Goal: Task Accomplishment & Management: Use online tool/utility

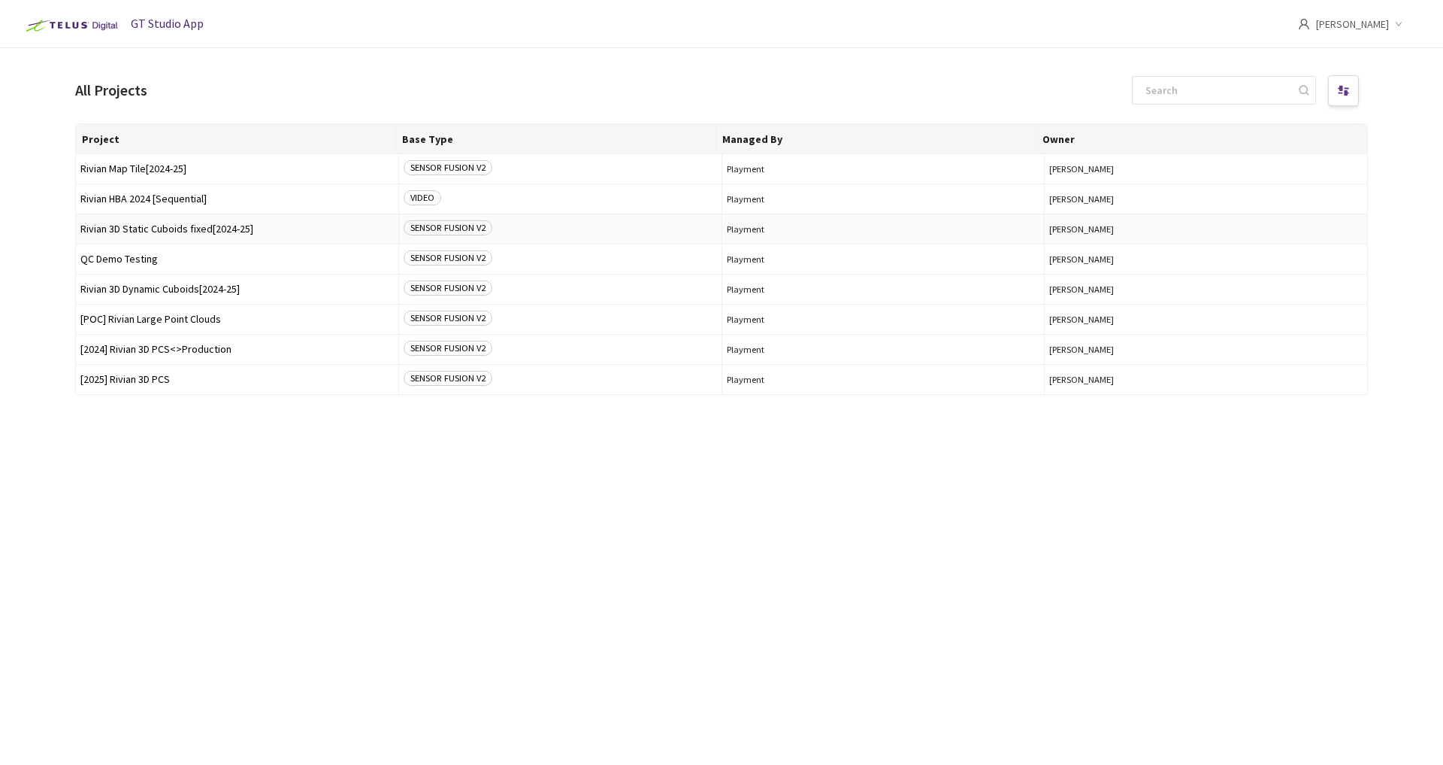
click at [180, 229] on span "Rivian 3D Static Cuboids fixed[2024-25]" at bounding box center [236, 228] width 313 height 11
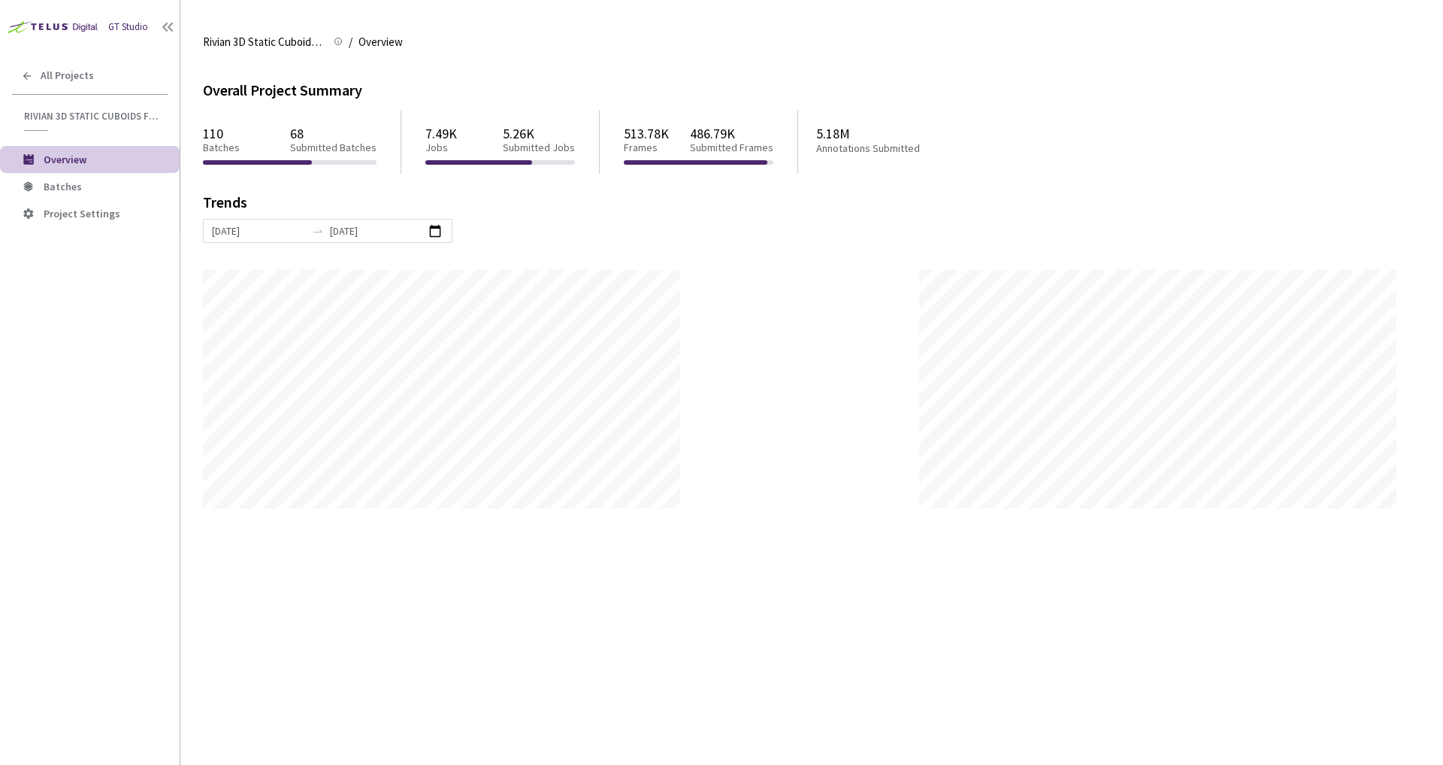
scroll to position [765, 1443]
click at [83, 189] on span "Batches" at bounding box center [106, 186] width 124 height 13
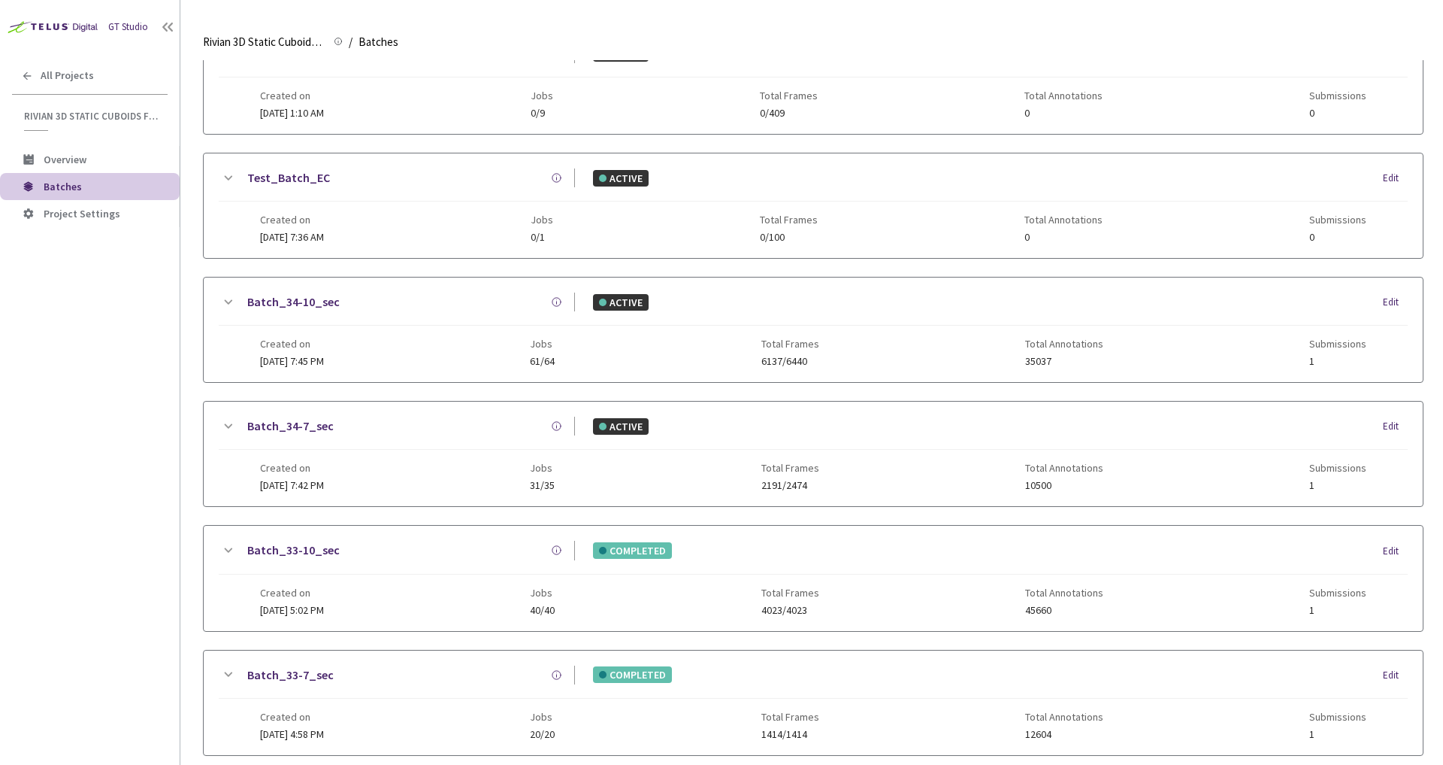
scroll to position [313, 0]
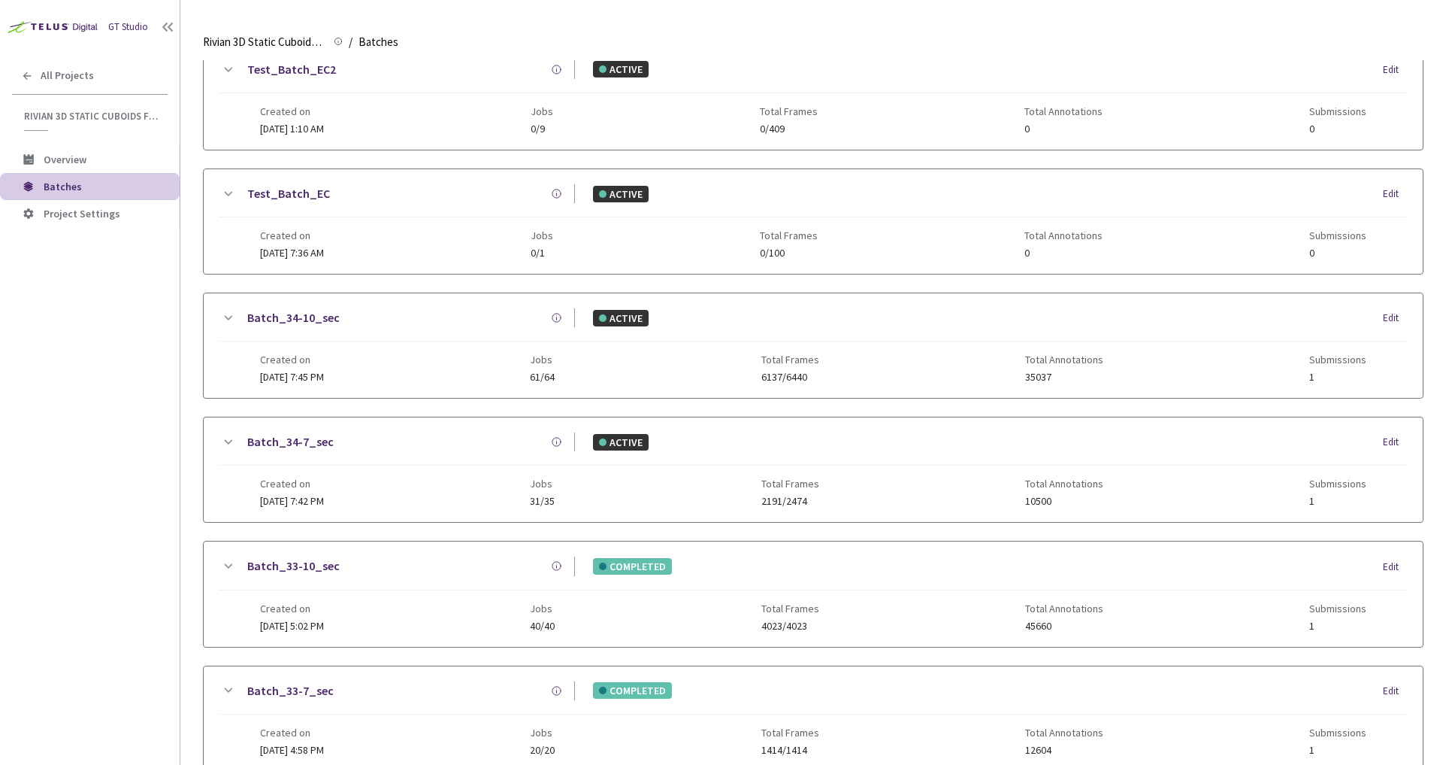
click at [301, 71] on link "Test_Batch_EC2" at bounding box center [291, 69] width 89 height 19
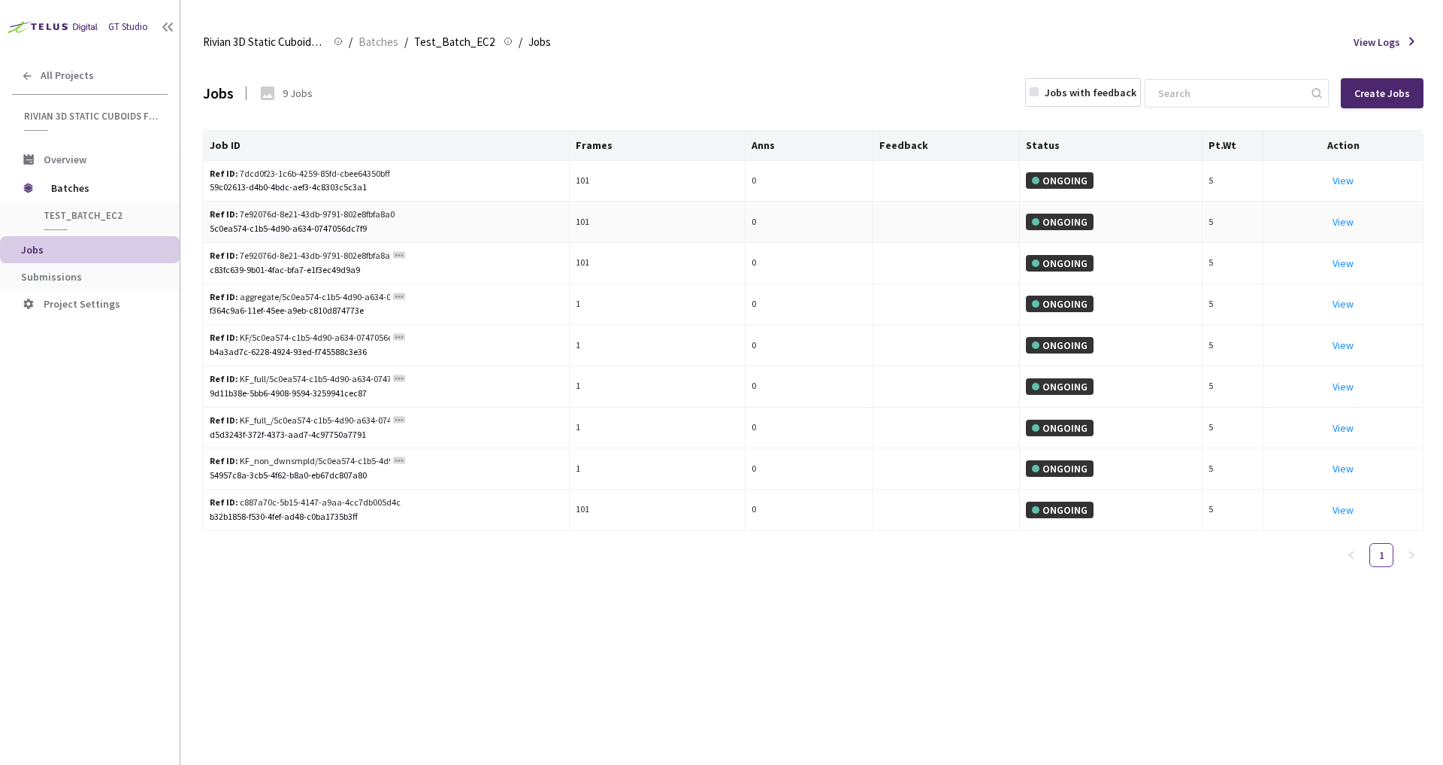
click at [853, 104] on div "Jobs 9 Jobs Jobs with feedback Create Jobs" at bounding box center [813, 93] width 1221 height 66
click at [1341, 265] on link "View This will only let you view the job and not perform the labelling task." at bounding box center [1343, 263] width 21 height 14
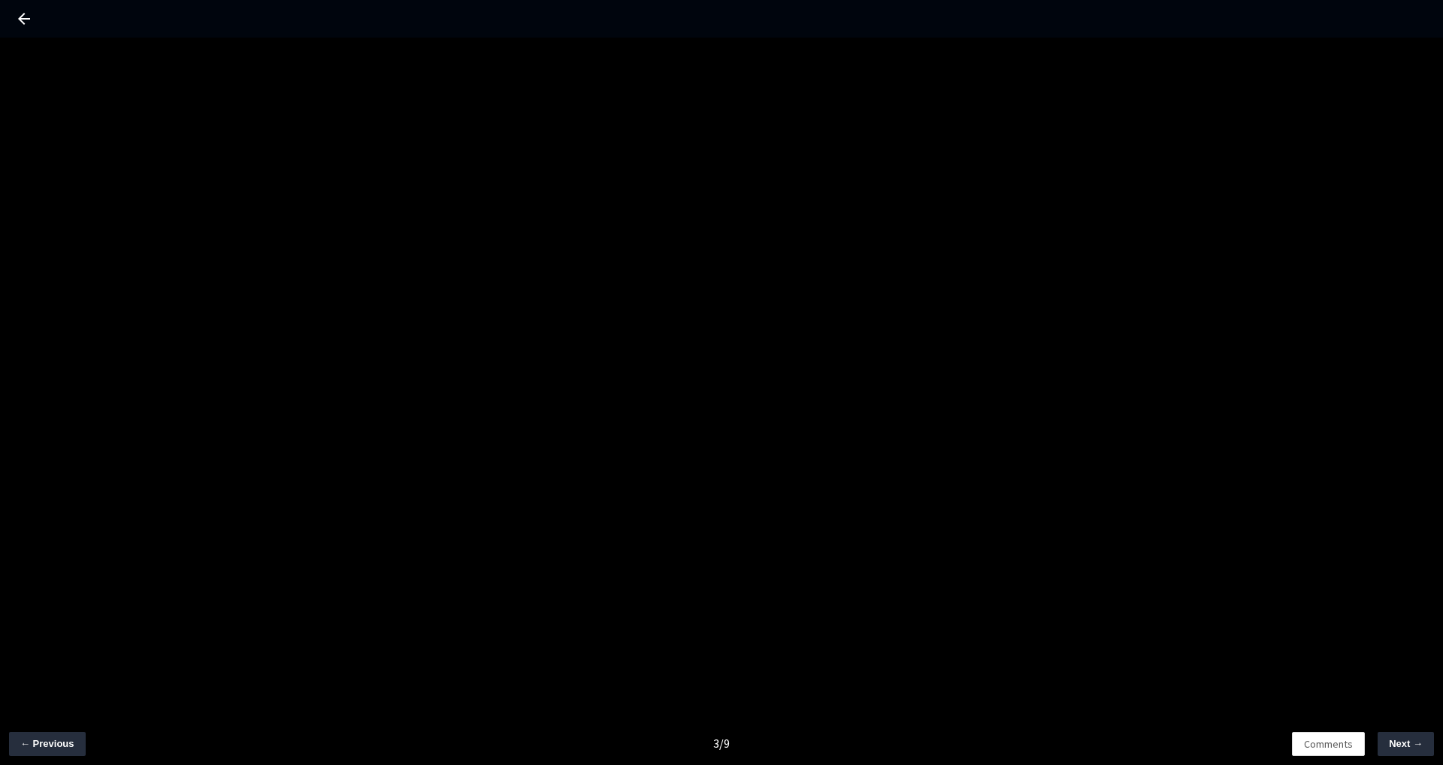
click at [17, 17] on icon at bounding box center [24, 19] width 18 height 18
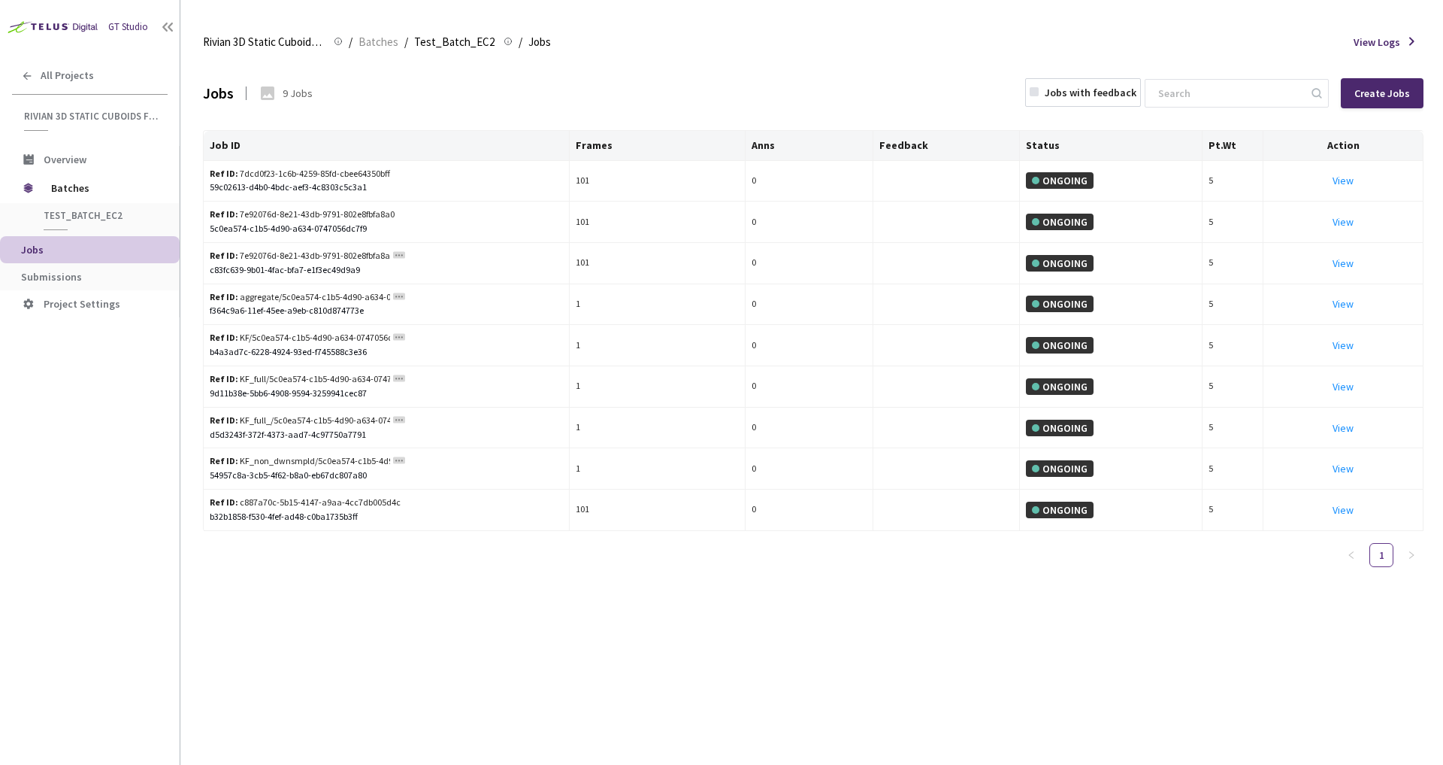
click at [936, 49] on div "Rivian 3D Static Cuboids fixed[2024-25] Rivian 3D Static Cuboids fixed[2024-25]…" at bounding box center [813, 42] width 1221 height 36
drag, startPoint x: 240, startPoint y: 215, endPoint x: 396, endPoint y: 215, distance: 156.4
click at [396, 215] on div "Ref ID: 7e92076d-8e21-43db-9791-802e8fbfa8a0" at bounding box center [306, 214] width 192 height 14
click at [409, 232] on div "5c0ea574-c1b5-4d90-a634-0747056dc7f9" at bounding box center [386, 229] width 353 height 14
click at [1344, 217] on link "View This will only let you view the job and not perform the labelling task." at bounding box center [1343, 222] width 21 height 14
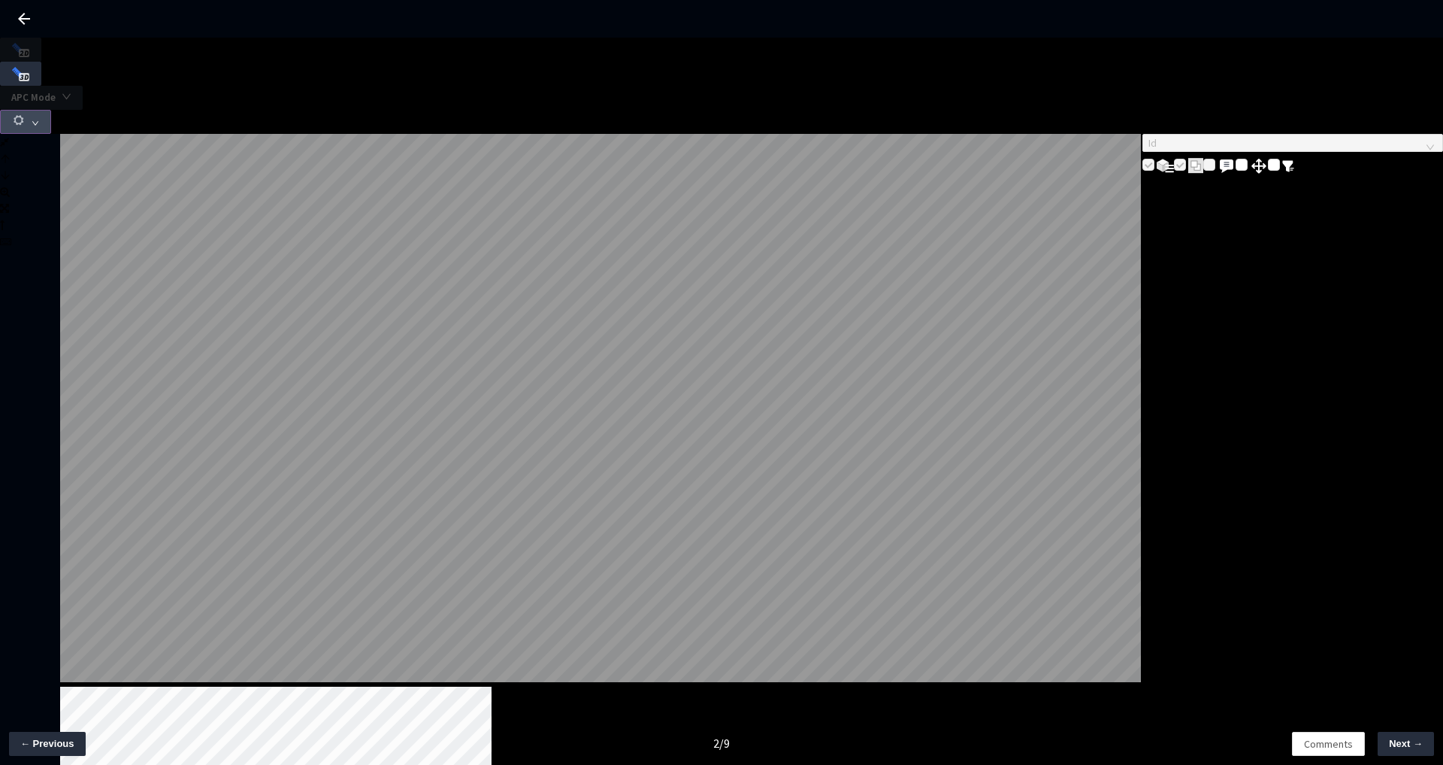
click at [51, 110] on button "button" at bounding box center [25, 122] width 51 height 24
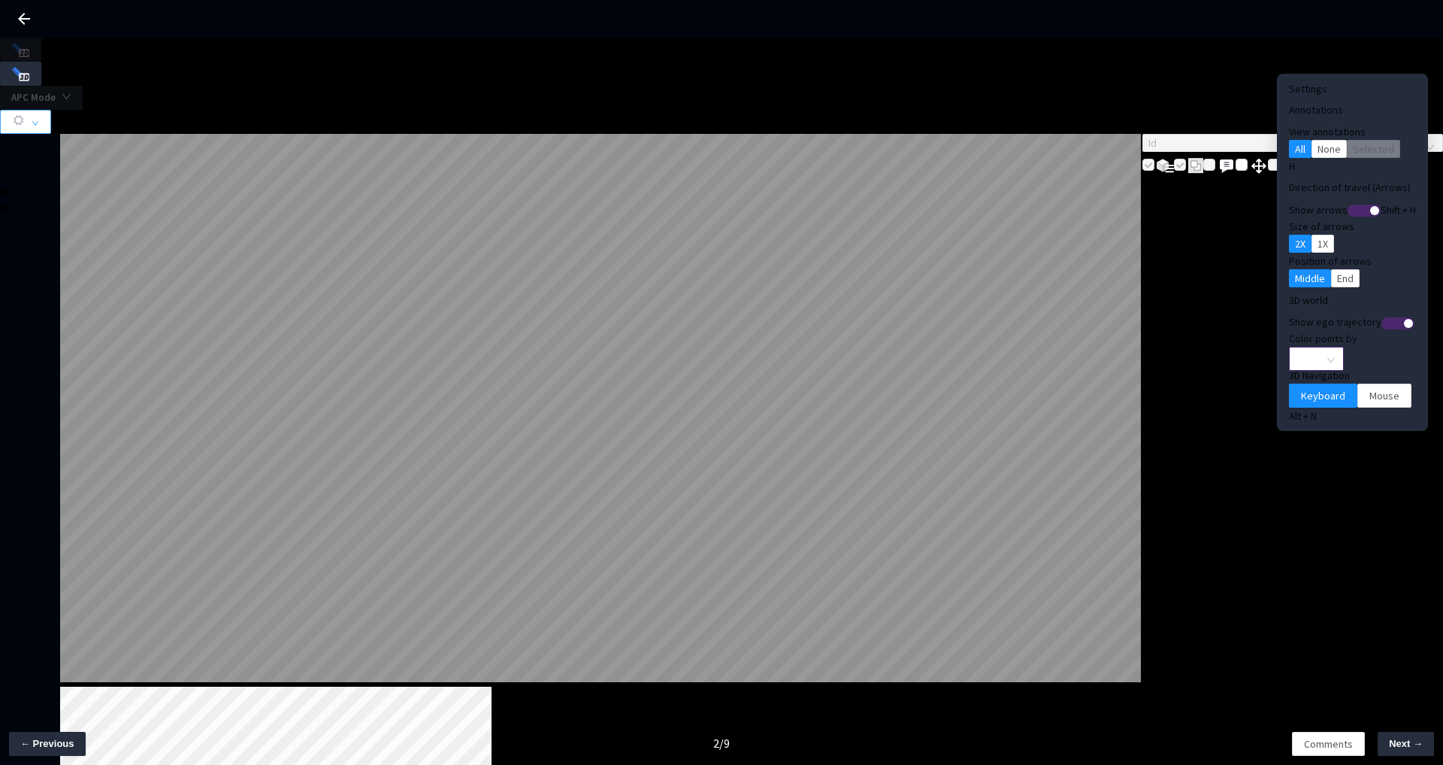
click at [1298, 347] on span "None" at bounding box center [1316, 358] width 37 height 23
click at [1287, 389] on div "Point Intensity" at bounding box center [1292, 380] width 50 height 17
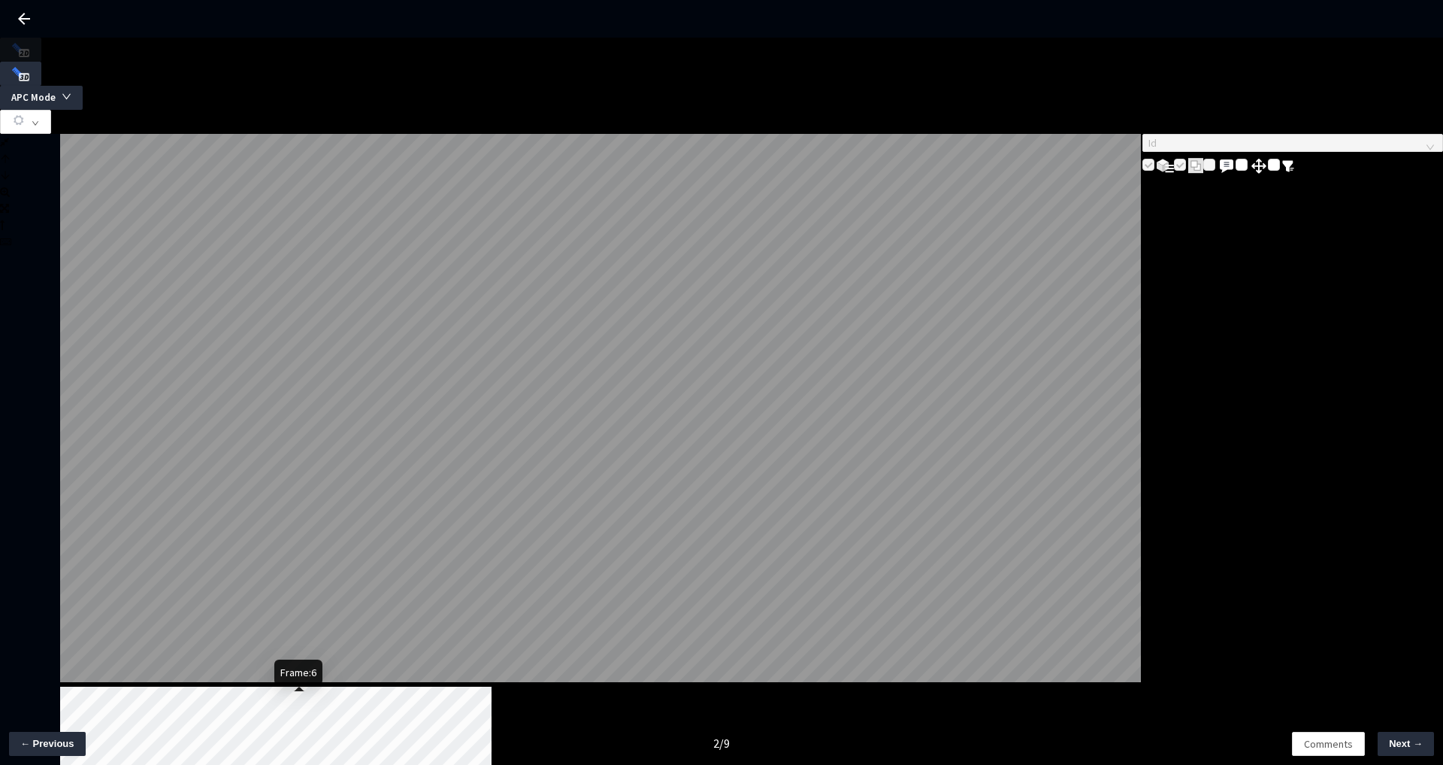
click at [71, 92] on icon "down" at bounding box center [67, 97] width 10 height 10
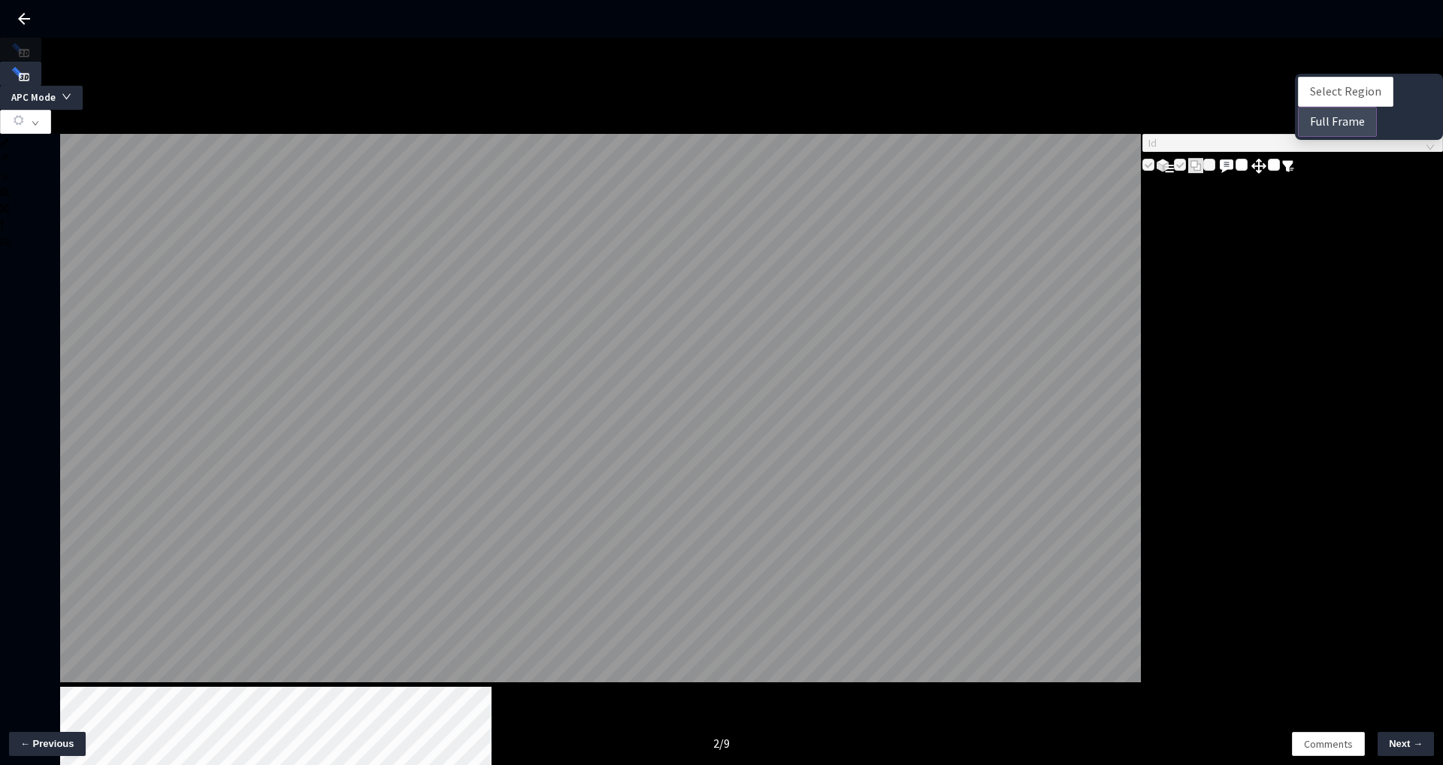
click at [1338, 126] on span "Full Frame" at bounding box center [1337, 121] width 55 height 19
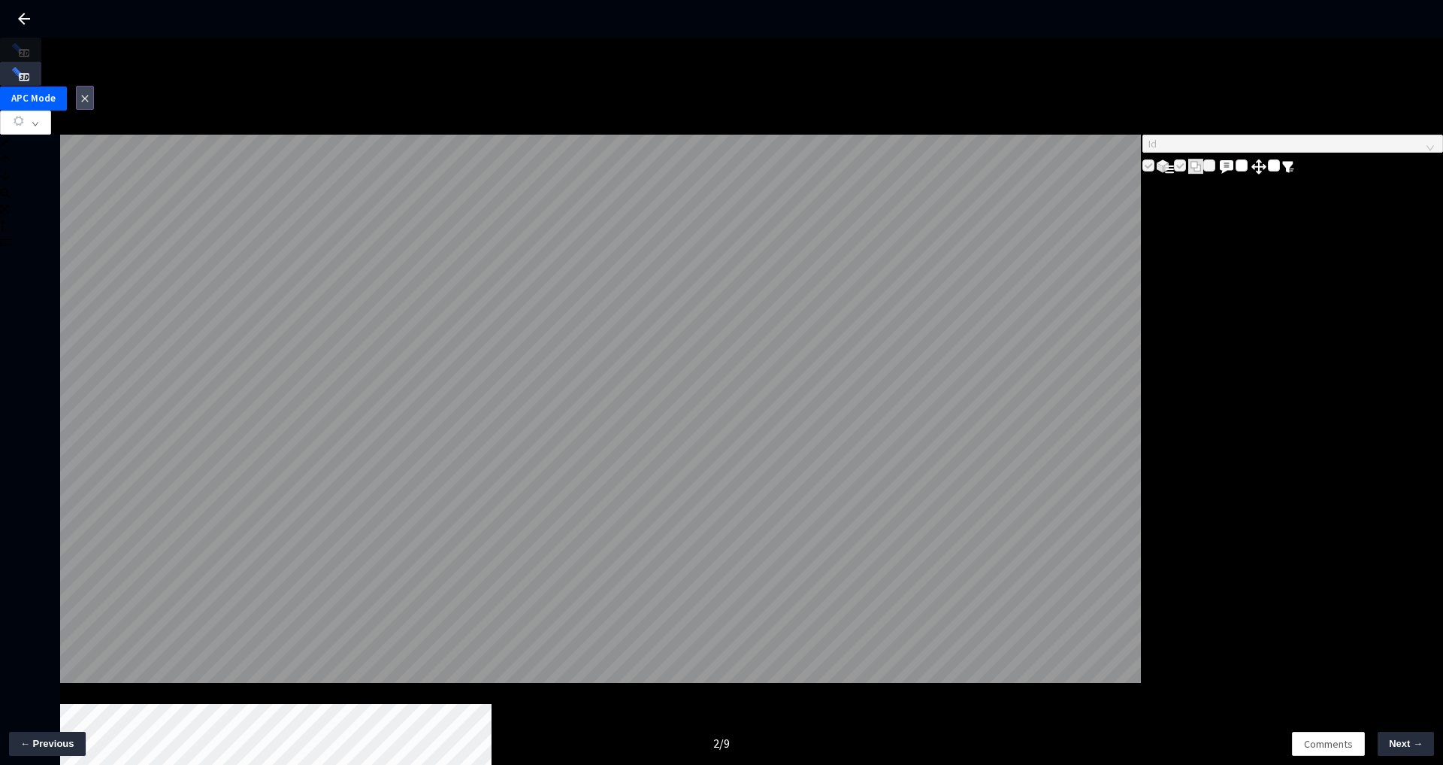
click at [94, 86] on button "button" at bounding box center [85, 98] width 18 height 24
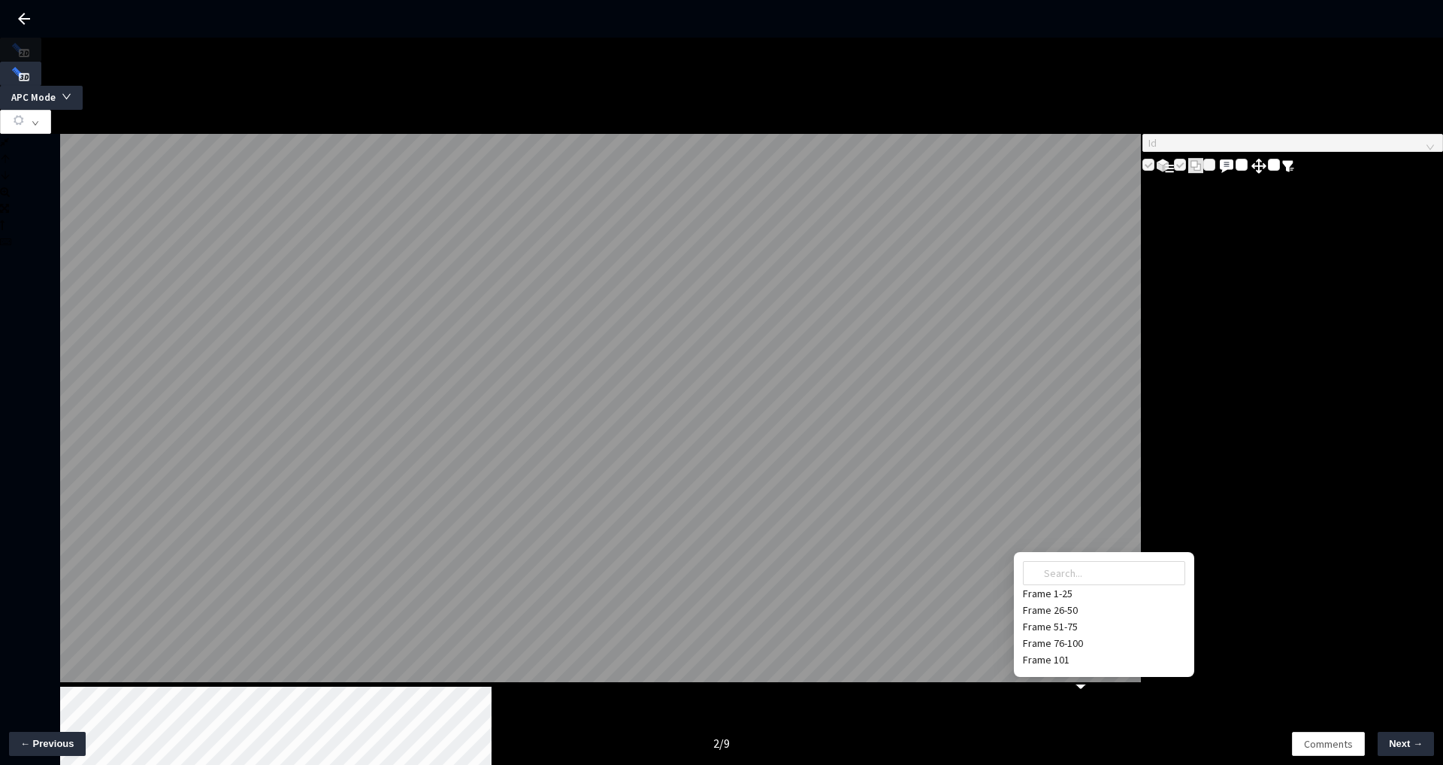
click at [1054, 651] on div "Frame 101" at bounding box center [1104, 659] width 162 height 17
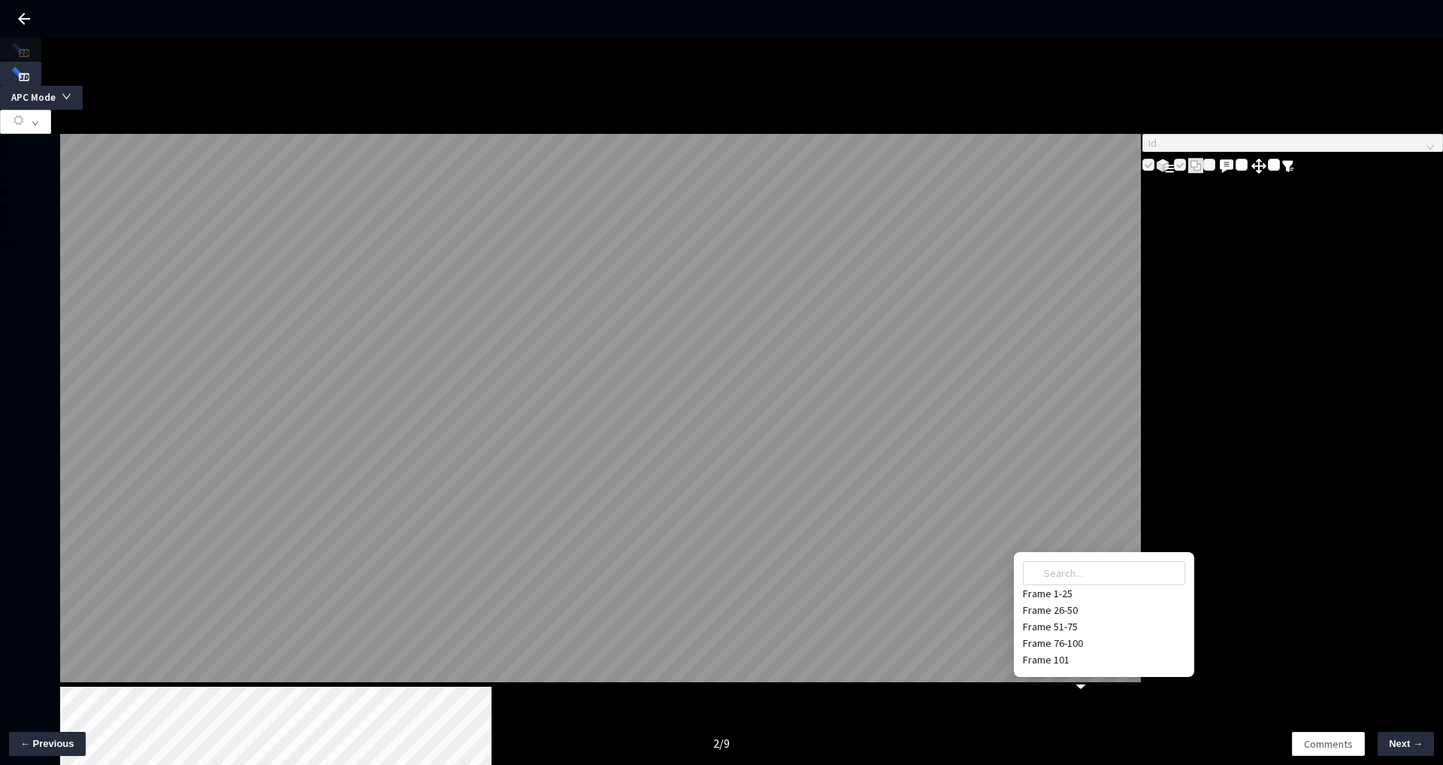
click at [1055, 601] on div "Frame 26-50" at bounding box center [1104, 609] width 162 height 17
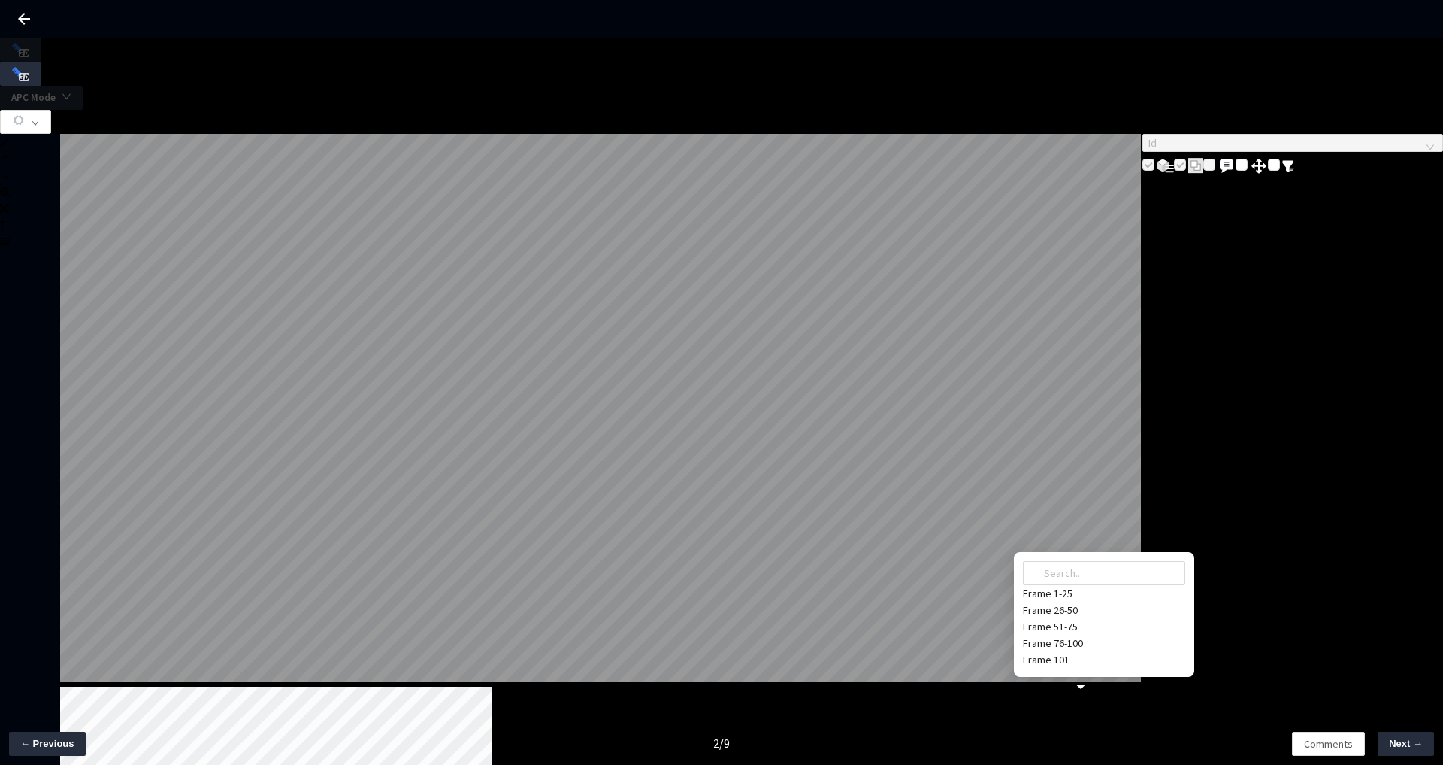
click at [1059, 651] on div "Frame 101" at bounding box center [1104, 659] width 162 height 17
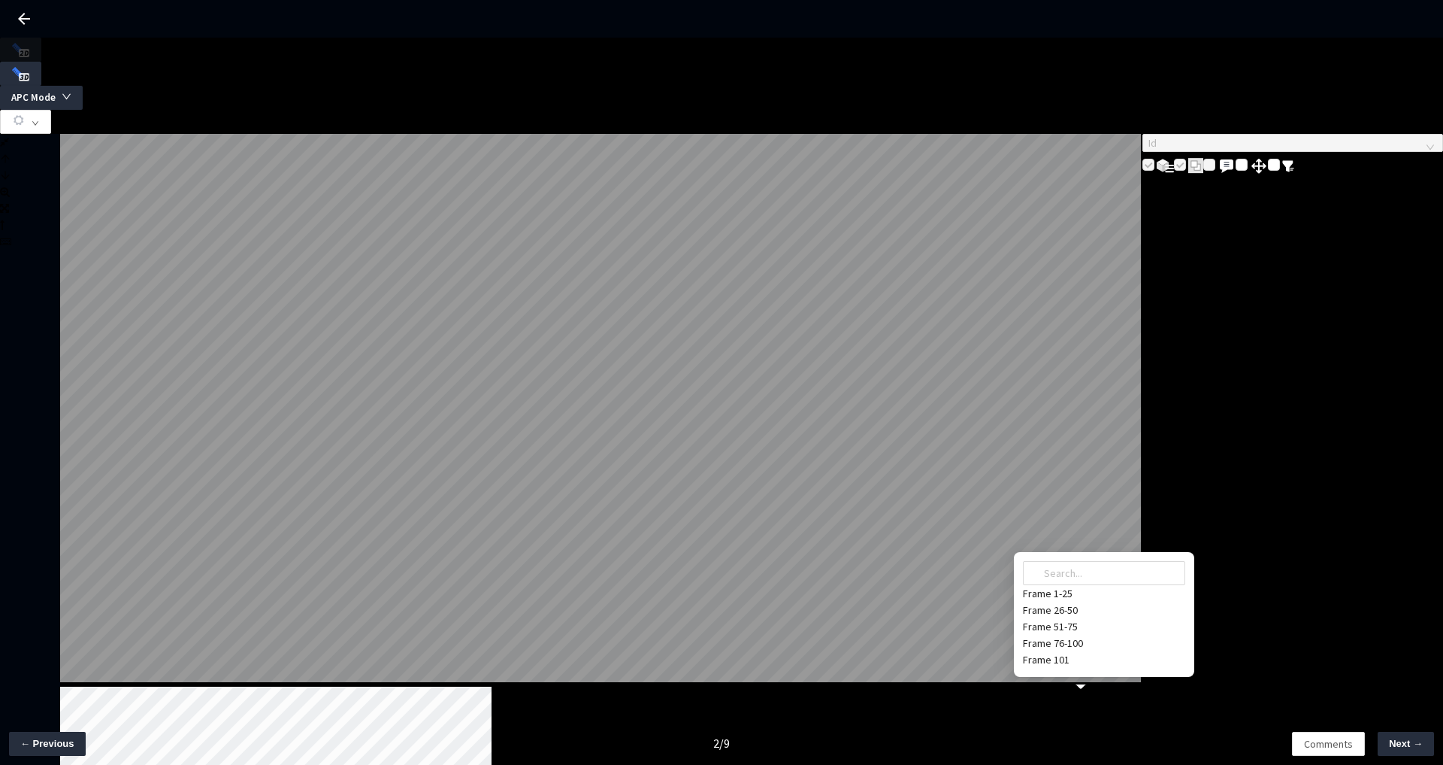
click at [1065, 585] on div "Frame 1-25" at bounding box center [1104, 593] width 162 height 17
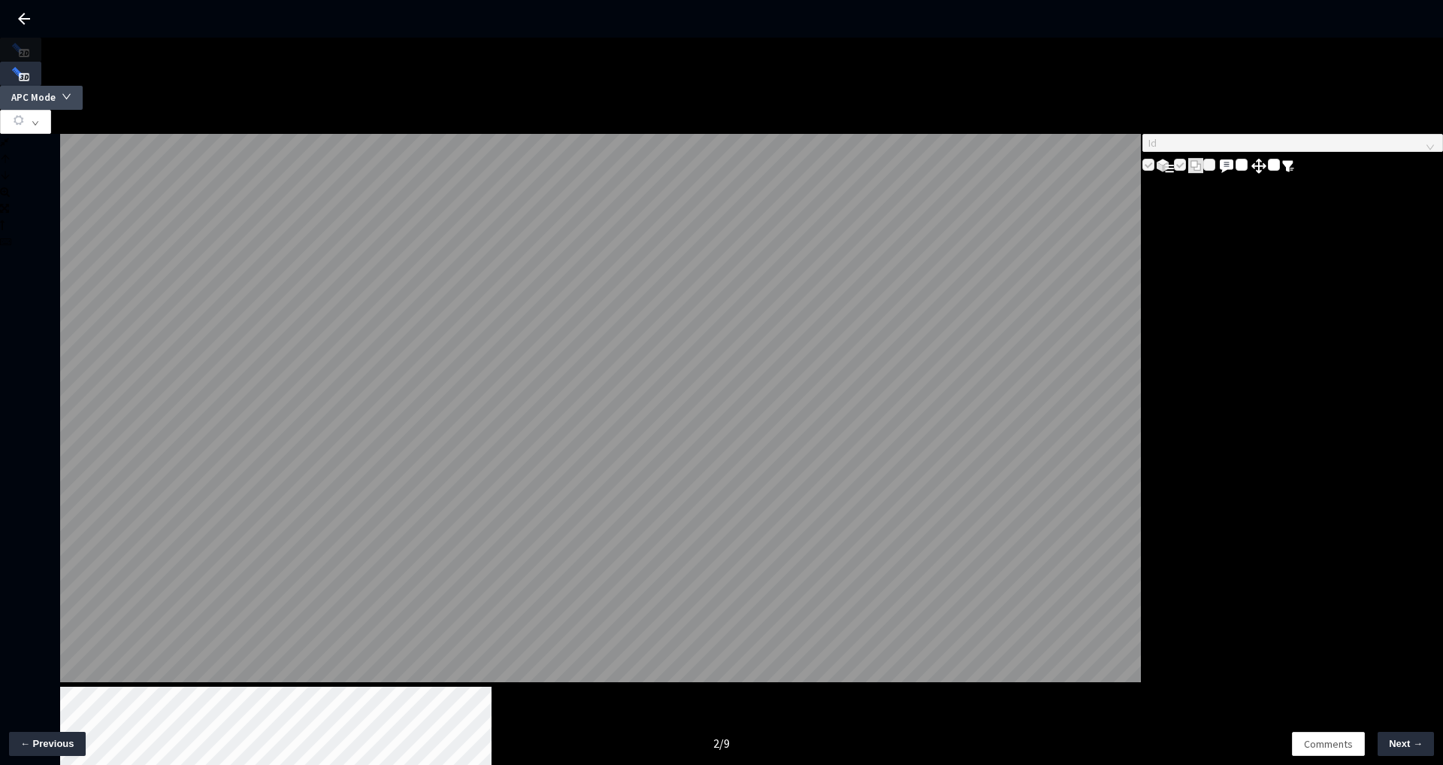
click at [71, 92] on icon "down" at bounding box center [67, 97] width 10 height 10
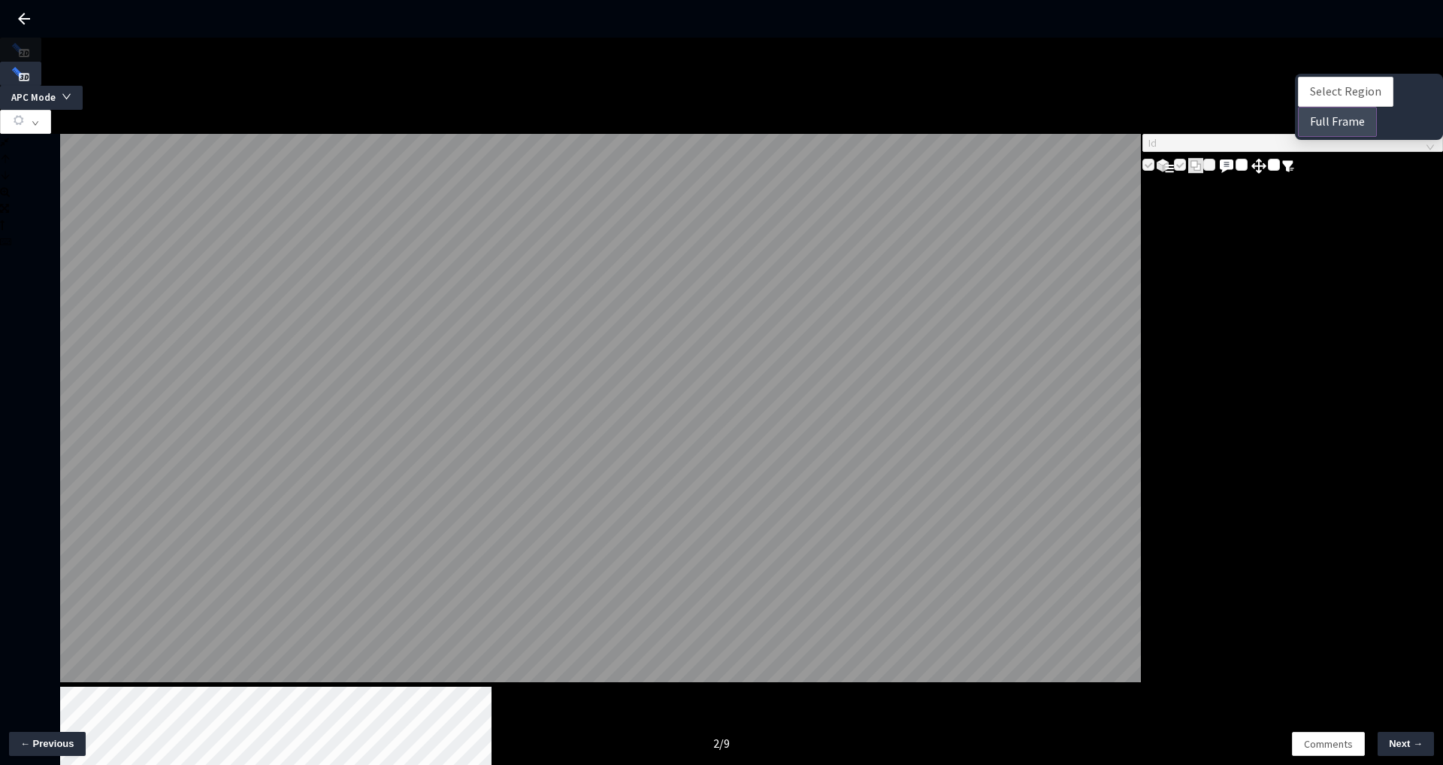
click at [1333, 127] on span "Full Frame" at bounding box center [1337, 121] width 55 height 19
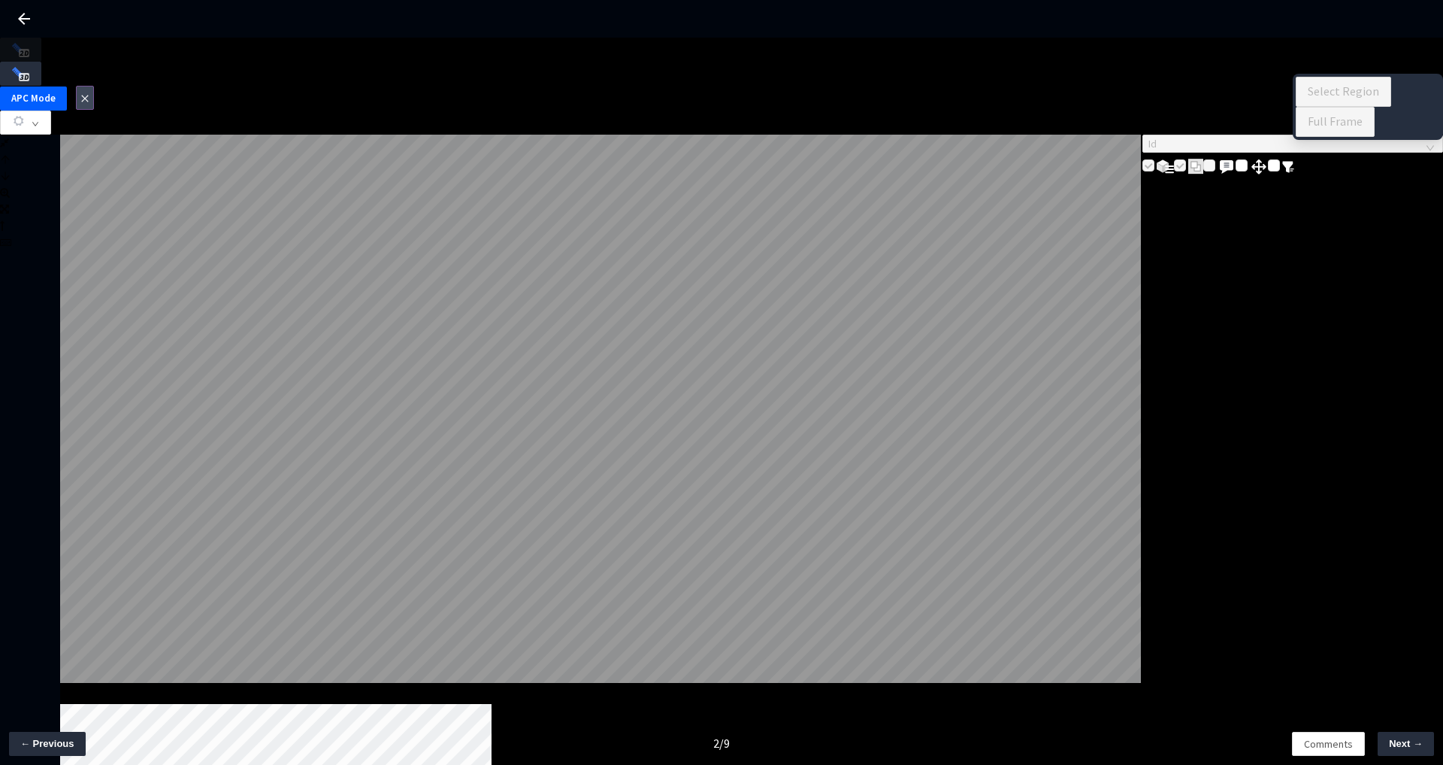
click at [94, 86] on button "button" at bounding box center [85, 98] width 18 height 24
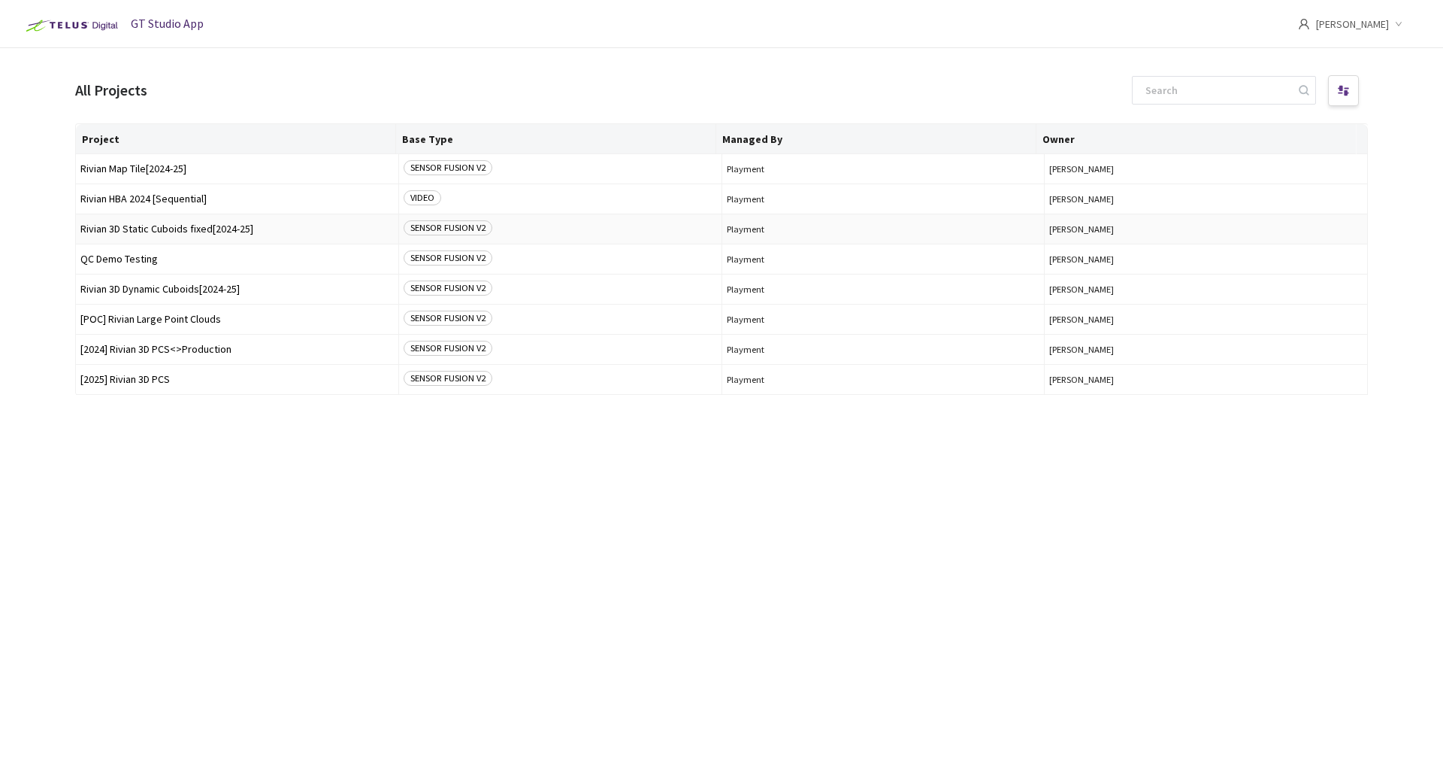
click at [175, 225] on span "Rivian 3D Static Cuboids fixed[2024-25]" at bounding box center [236, 228] width 313 height 11
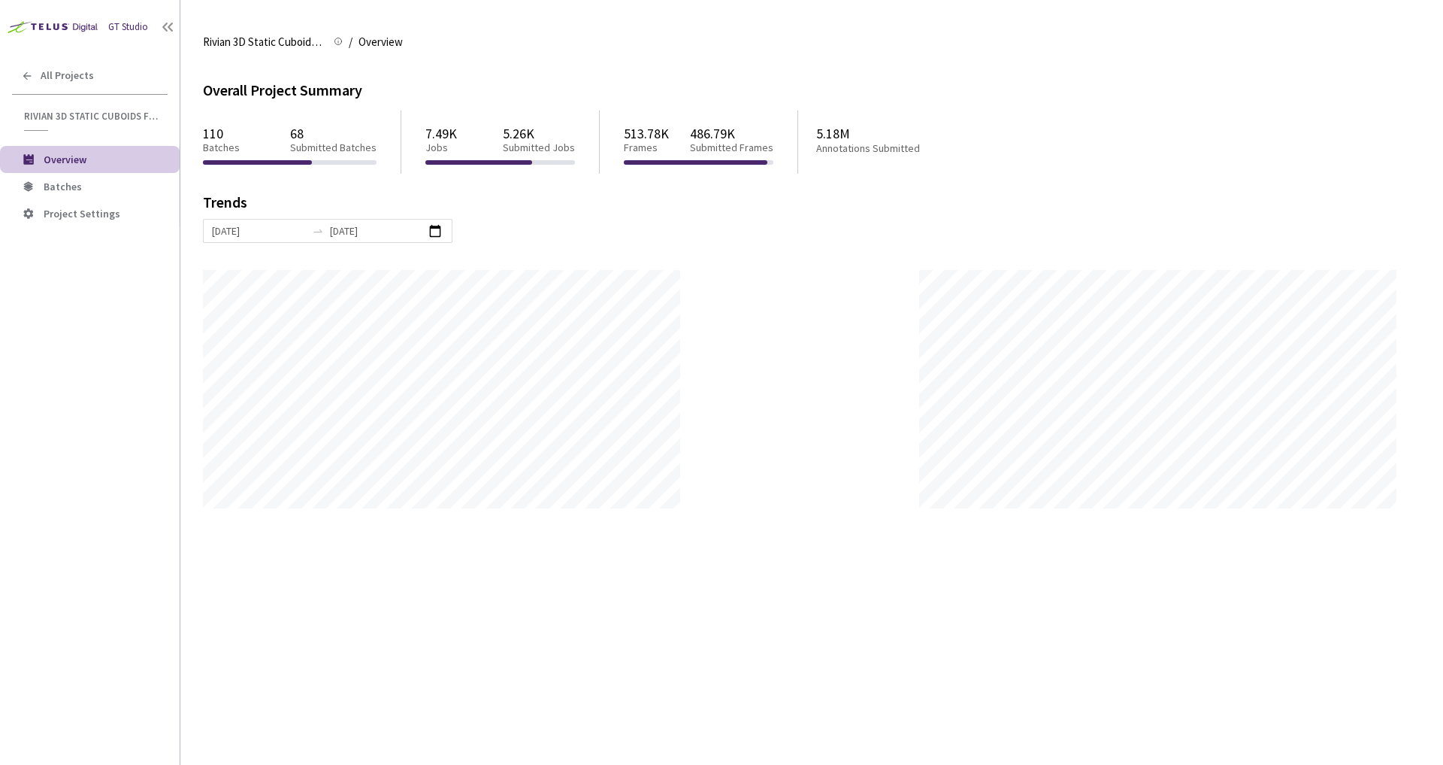
scroll to position [765, 1443]
click at [106, 194] on li "Batches" at bounding box center [90, 186] width 180 height 27
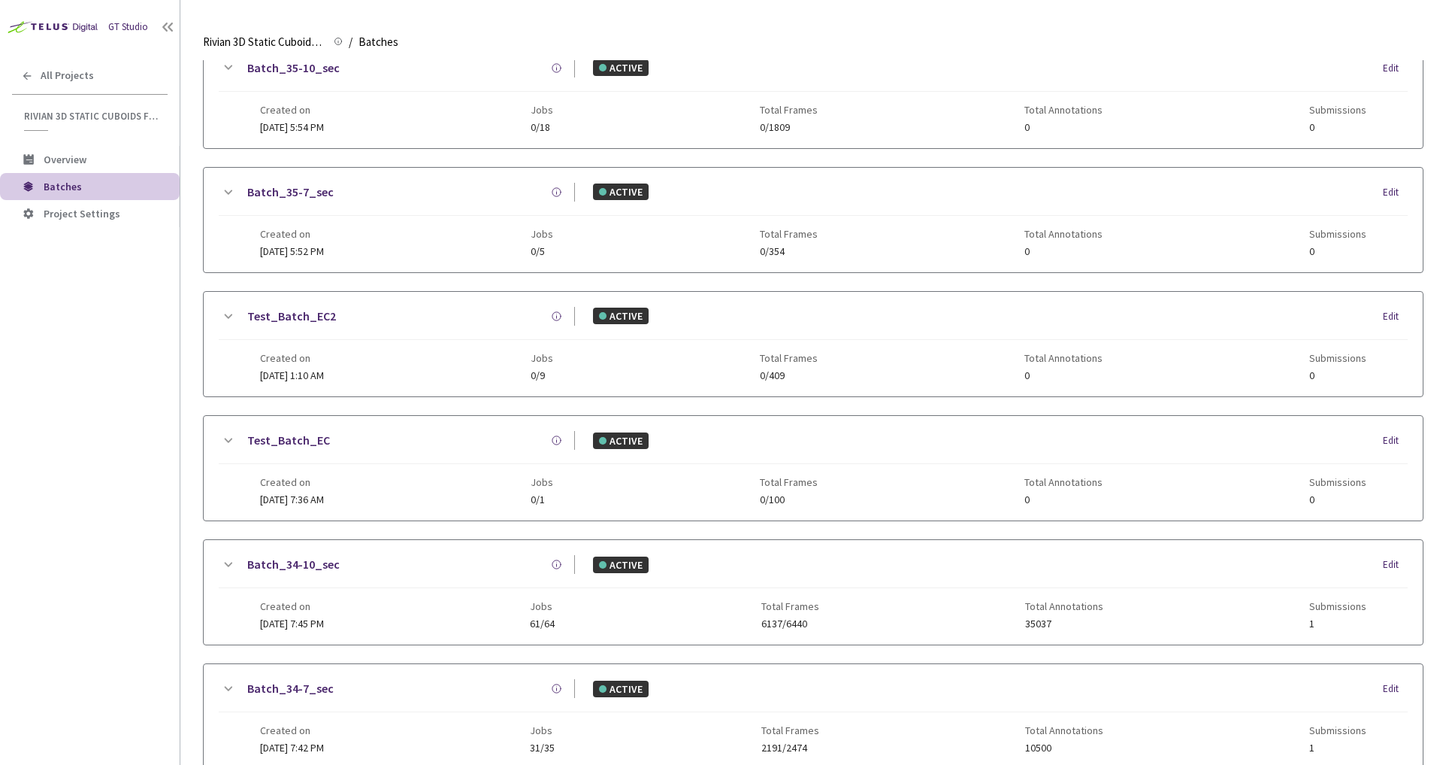
scroll to position [74, 0]
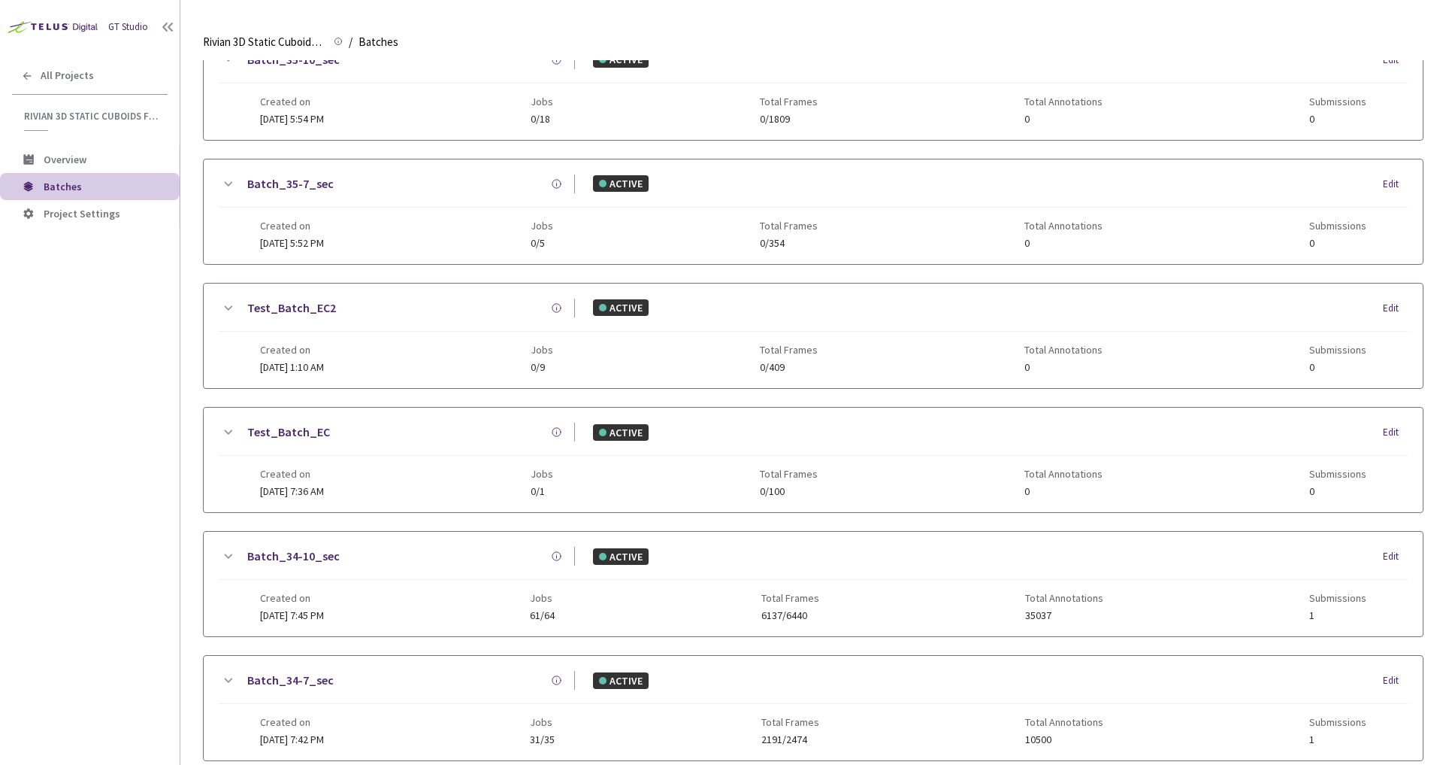
click at [319, 314] on link "Test_Batch_EC2" at bounding box center [291, 307] width 89 height 19
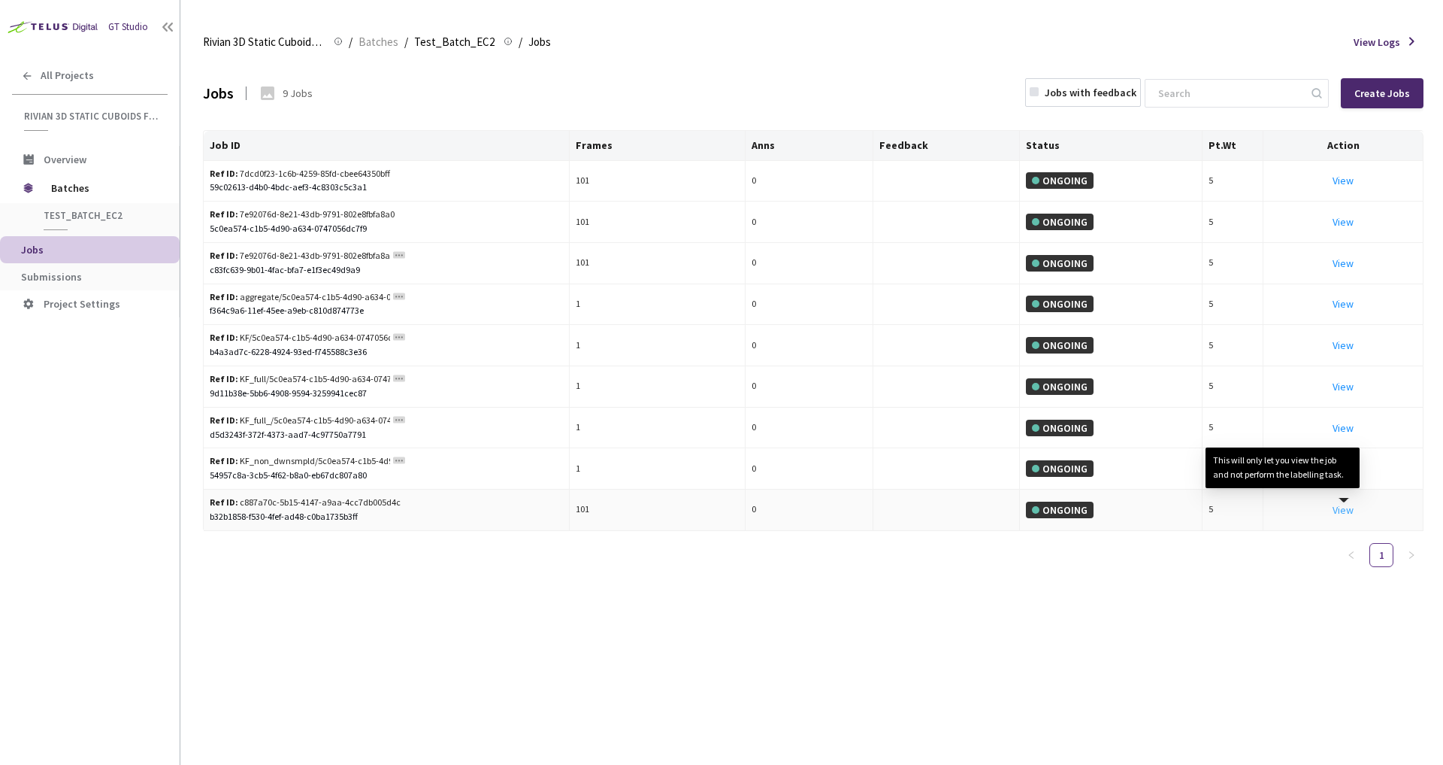
click at [1344, 510] on link "View This will only let you view the job and not perform the labelling task." at bounding box center [1343, 510] width 21 height 14
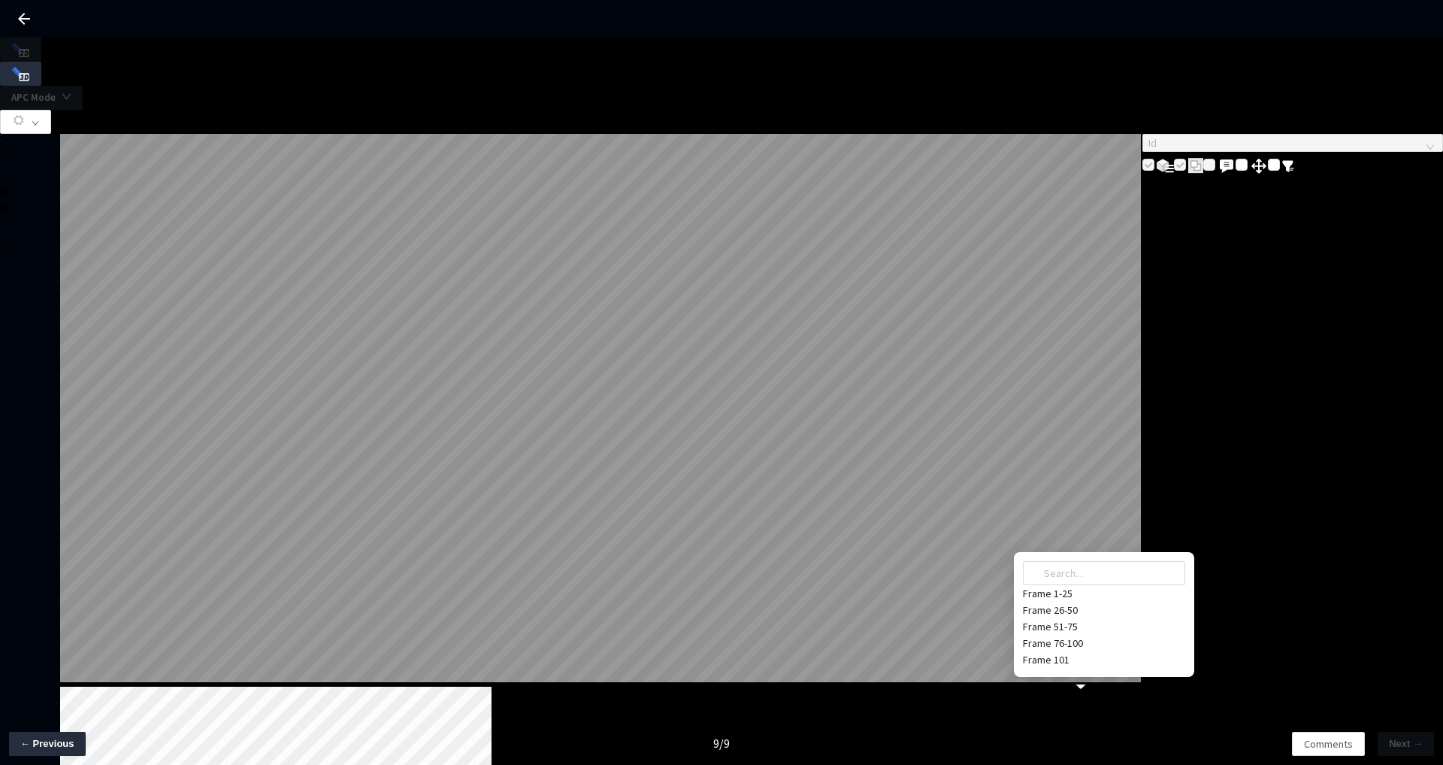
click at [1053, 651] on div "Frame 101" at bounding box center [1104, 659] width 162 height 17
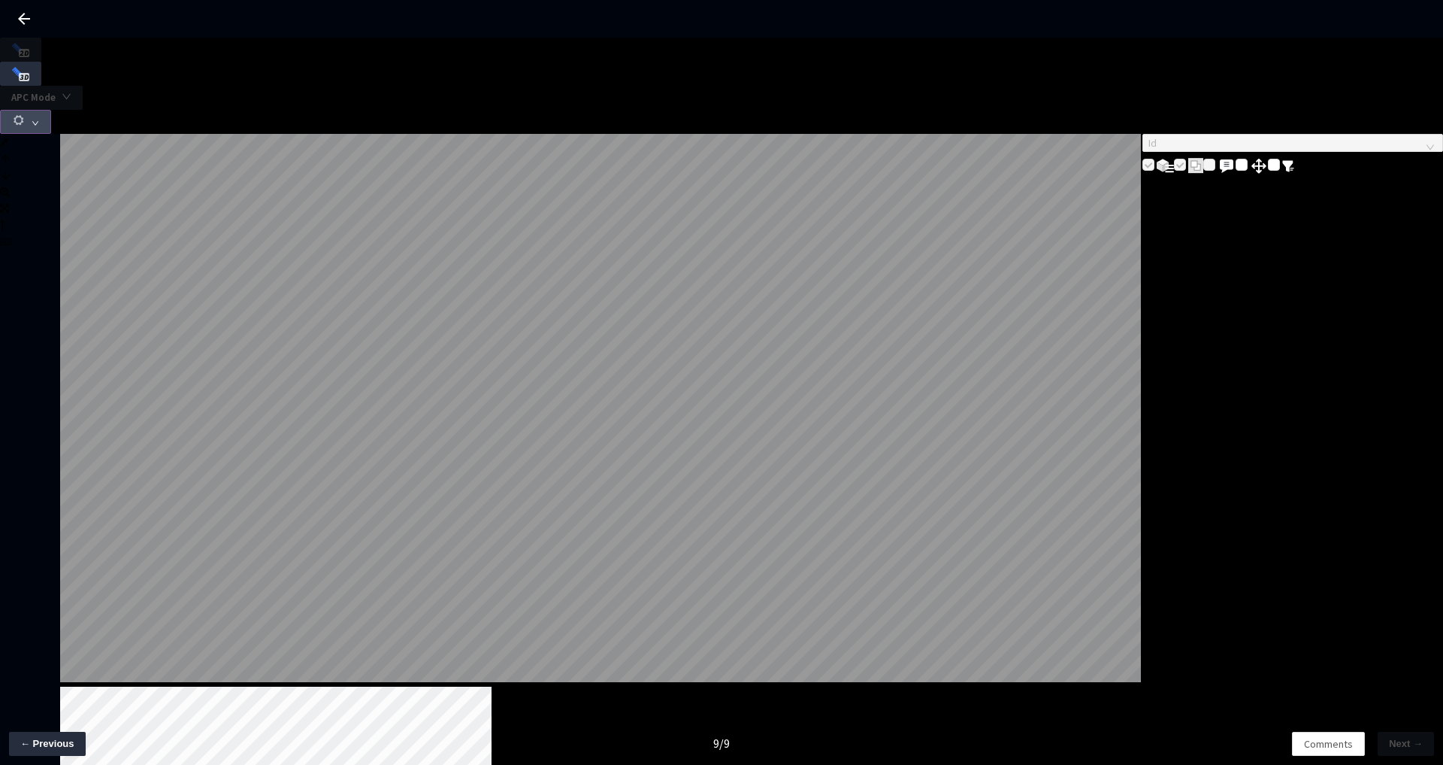
click at [51, 110] on button "button" at bounding box center [25, 122] width 51 height 24
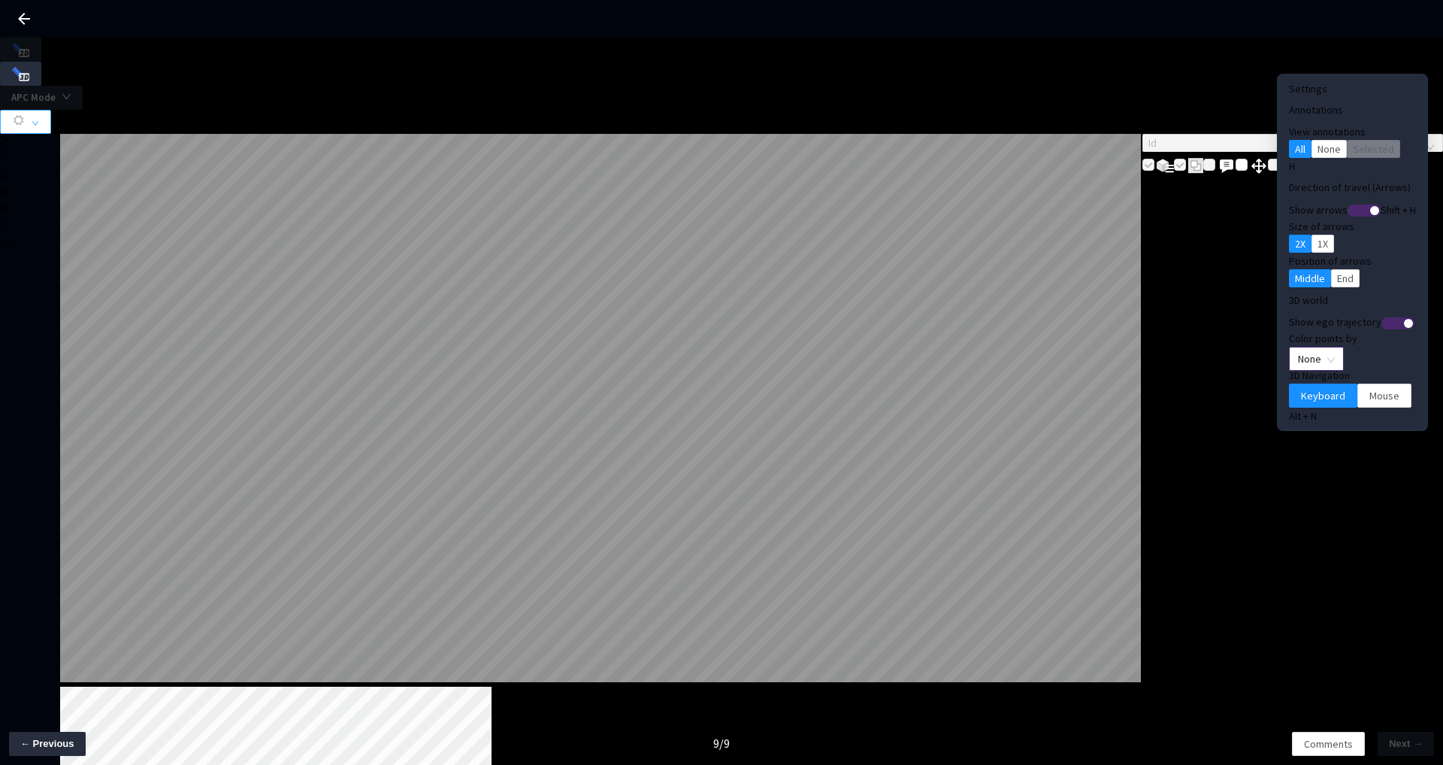
click at [1298, 347] on span "None" at bounding box center [1316, 358] width 37 height 23
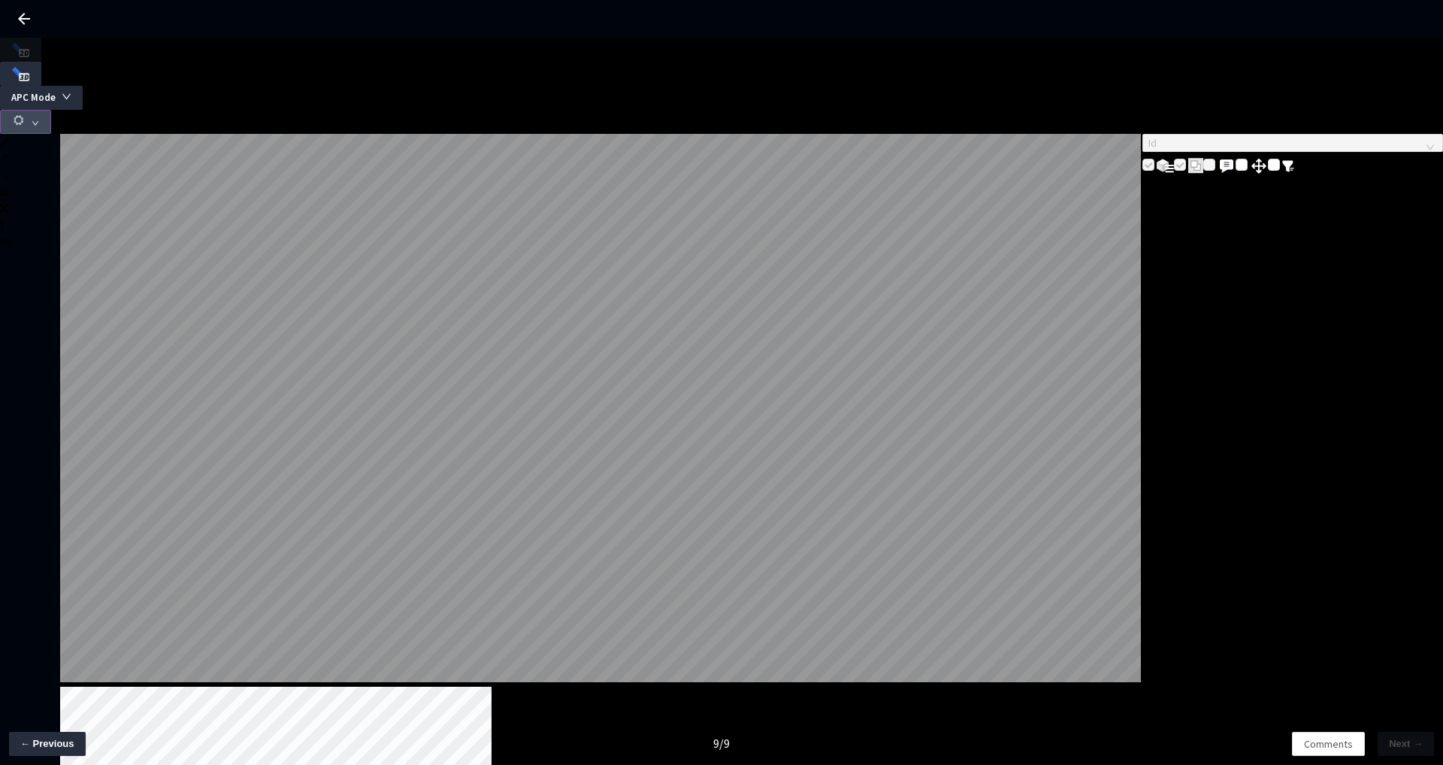
click at [51, 110] on button "button" at bounding box center [25, 122] width 51 height 24
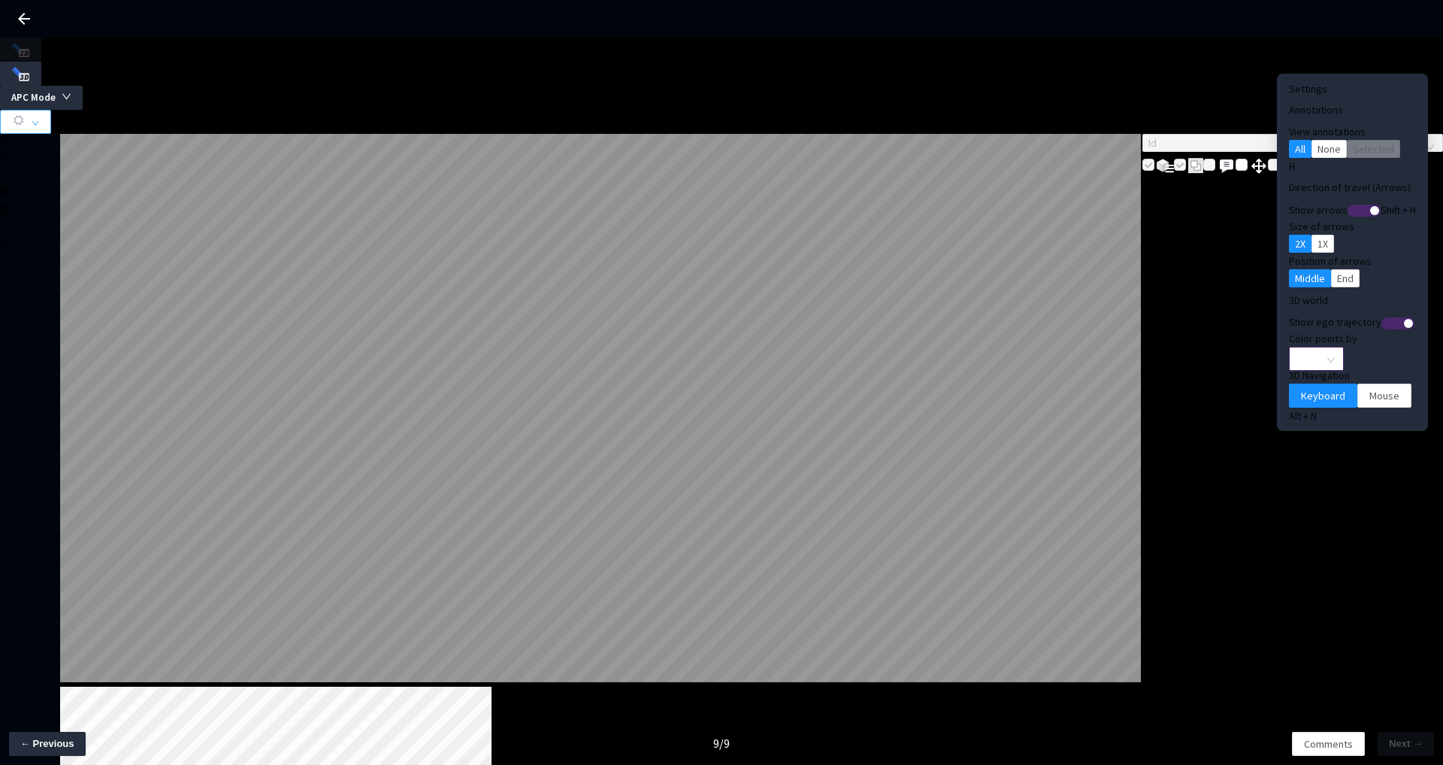
click at [1298, 347] on span "None" at bounding box center [1316, 358] width 37 height 23
click at [1355, 313] on div "Show ego trajectory" at bounding box center [1352, 321] width 127 height 17
click at [1370, 387] on span "Mouse" at bounding box center [1385, 395] width 30 height 17
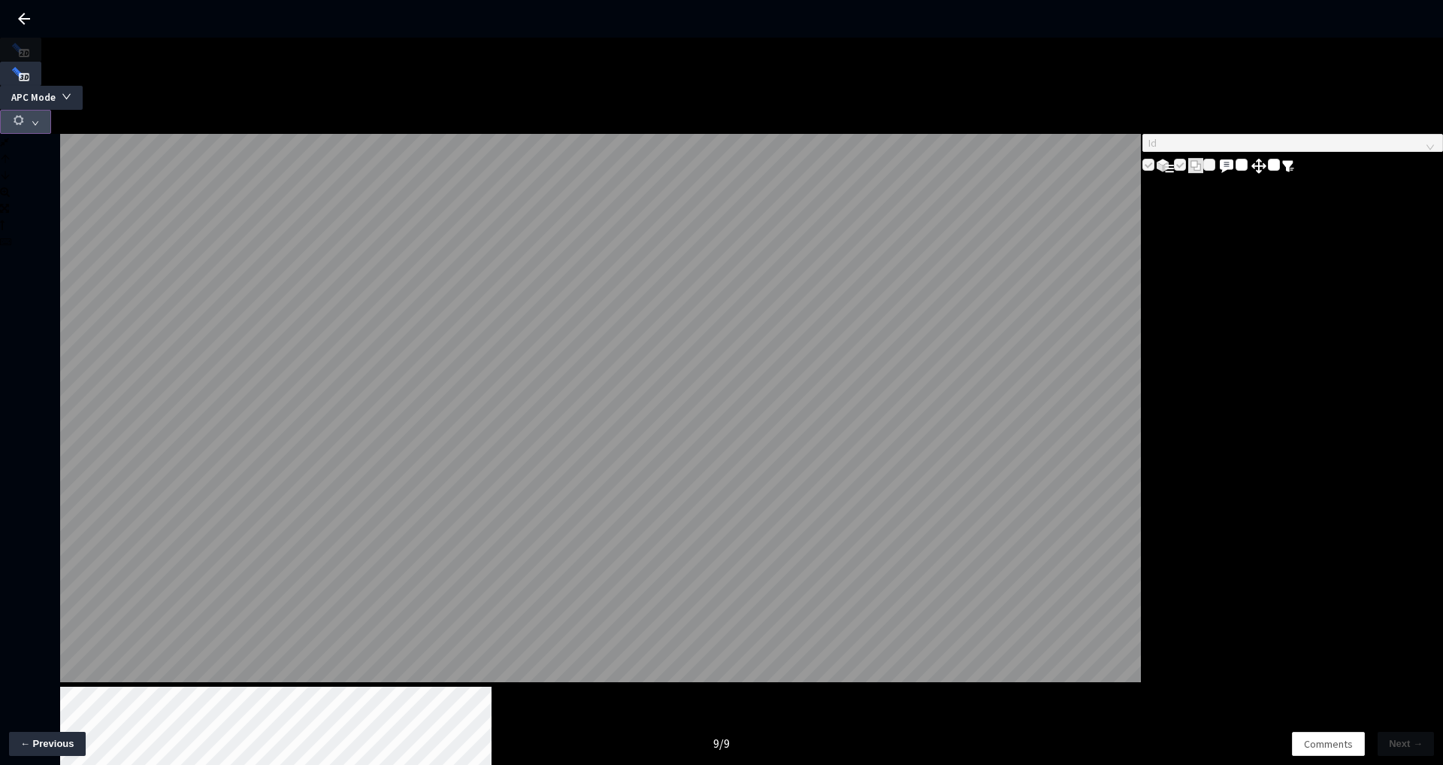
click at [39, 120] on icon "down" at bounding box center [36, 124] width 8 height 8
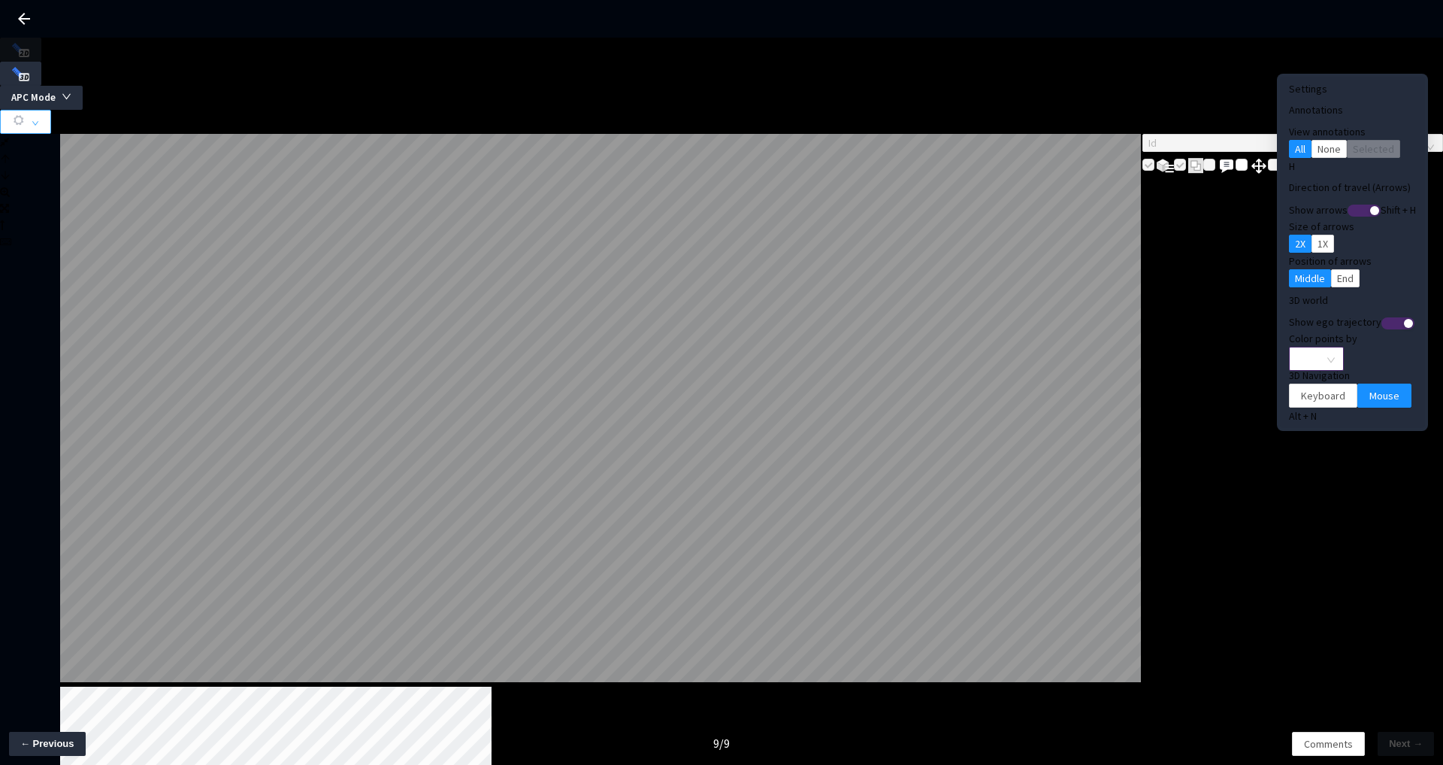
click at [1302, 347] on span "None" at bounding box center [1316, 358] width 37 height 23
click at [1357, 331] on div "Color points by None" at bounding box center [1352, 348] width 127 height 37
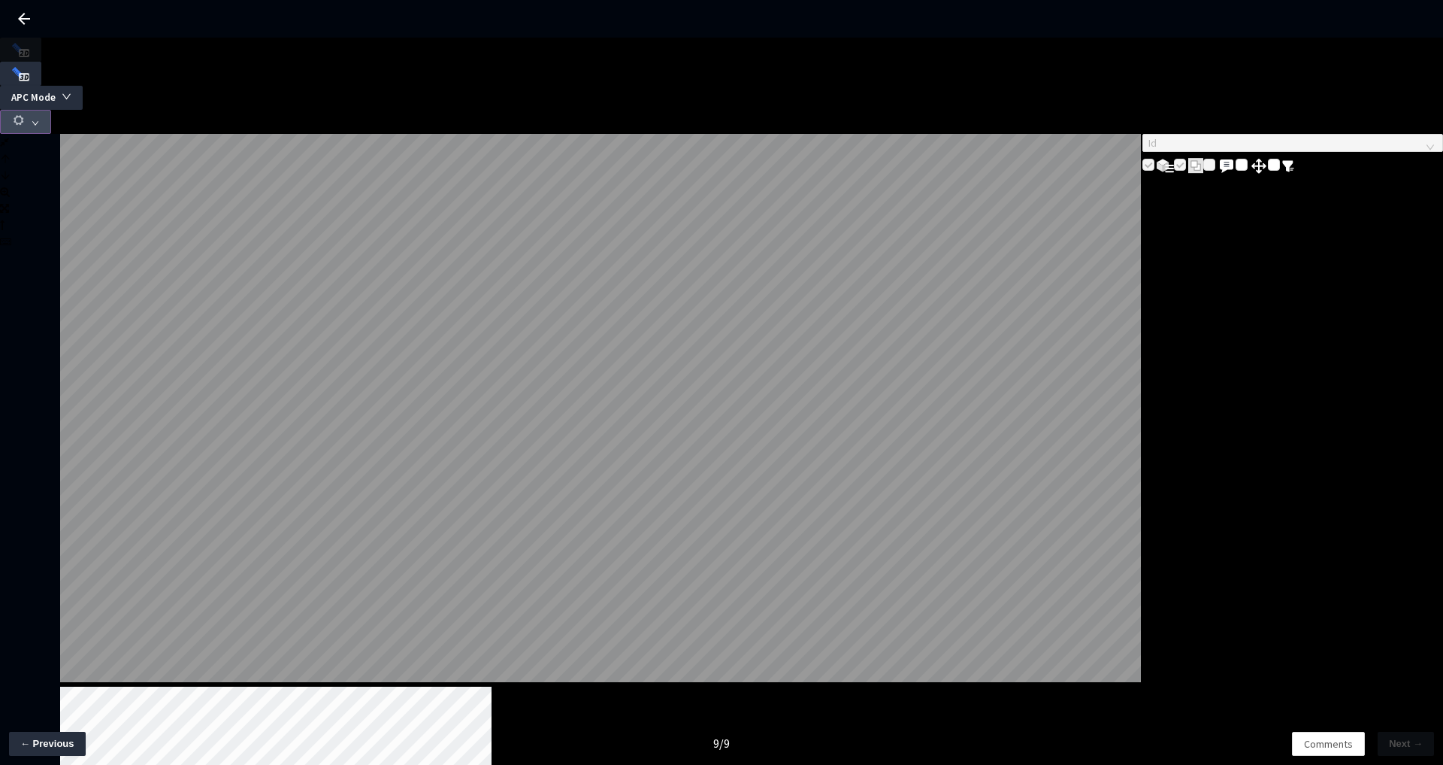
click at [23, 115] on use "button" at bounding box center [19, 120] width 10 height 10
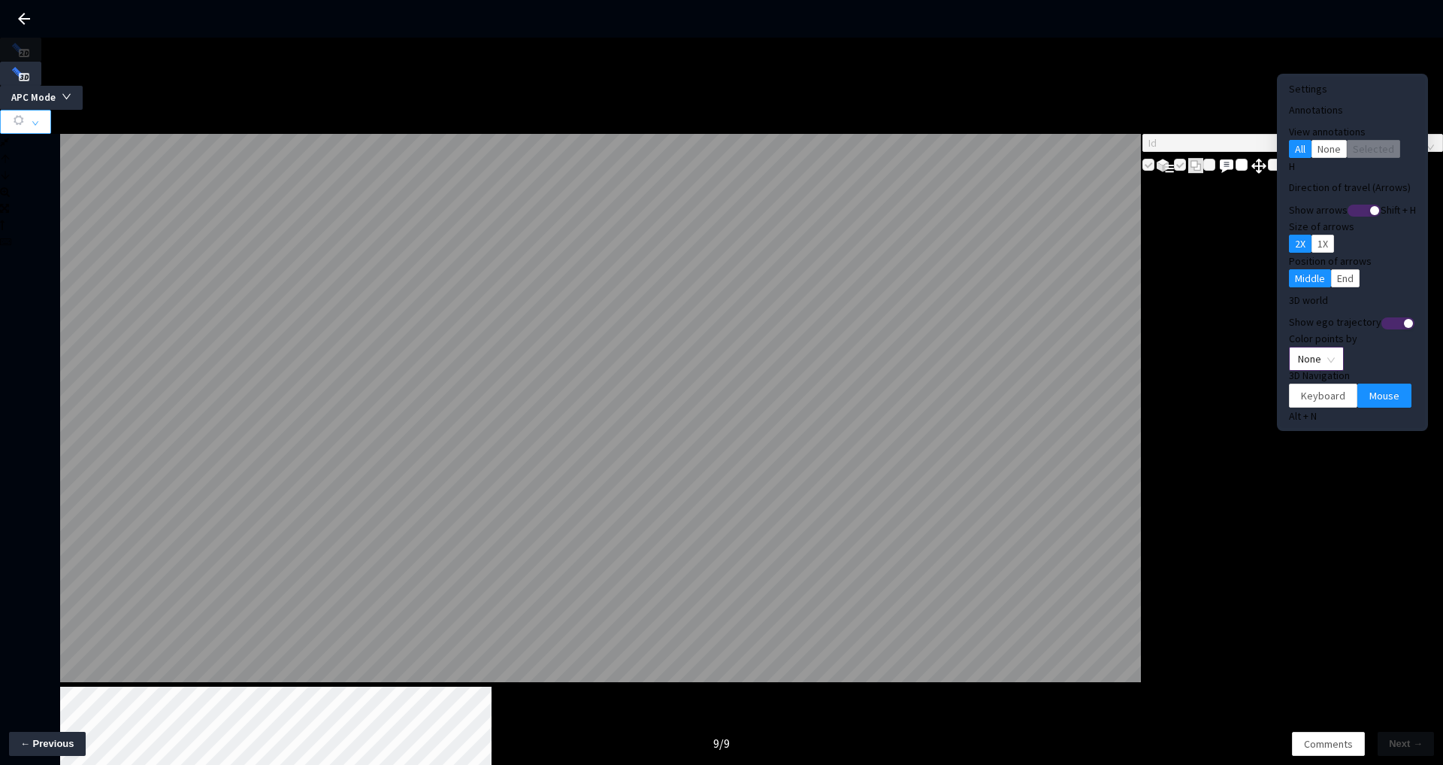
click at [1302, 347] on span "None" at bounding box center [1316, 358] width 37 height 23
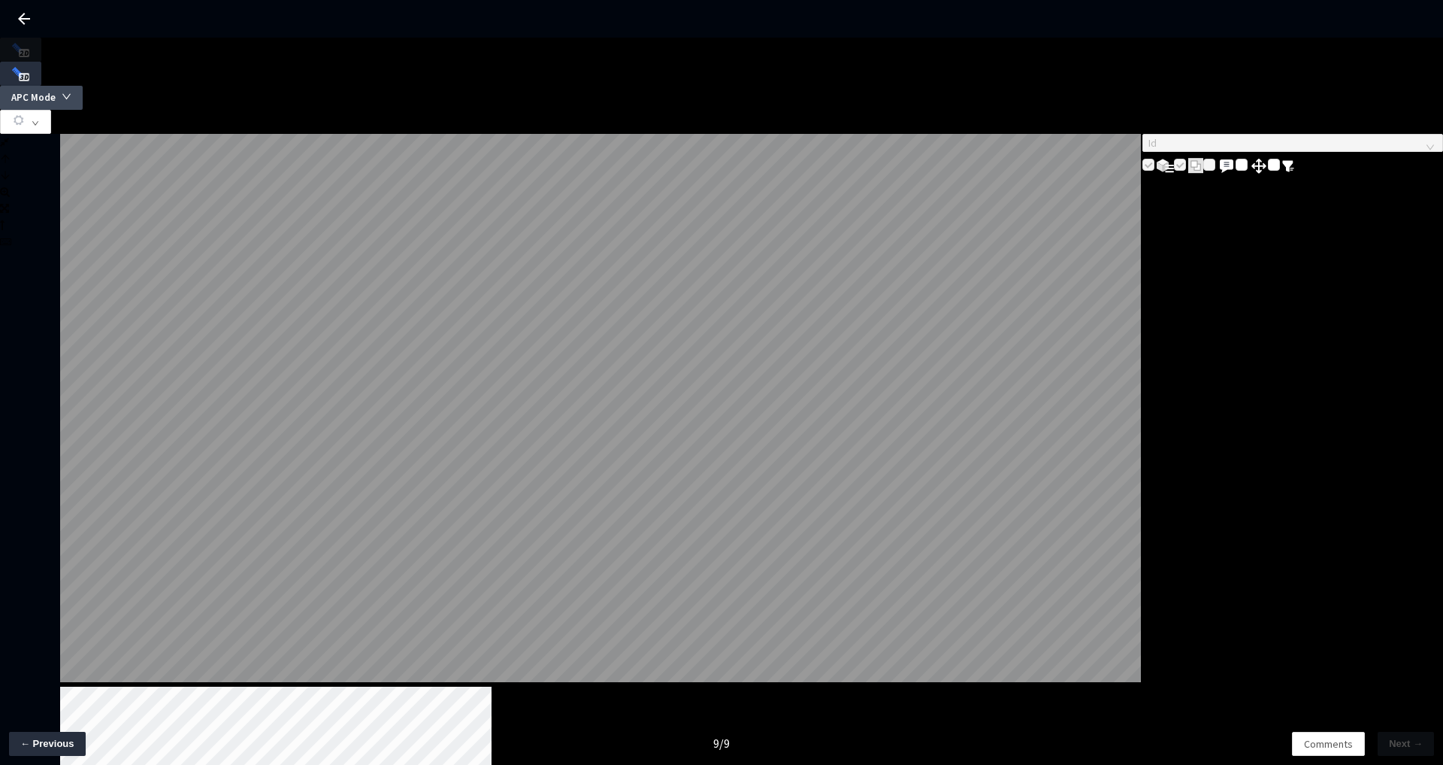
click at [83, 86] on button "APC Mode" at bounding box center [41, 98] width 83 height 24
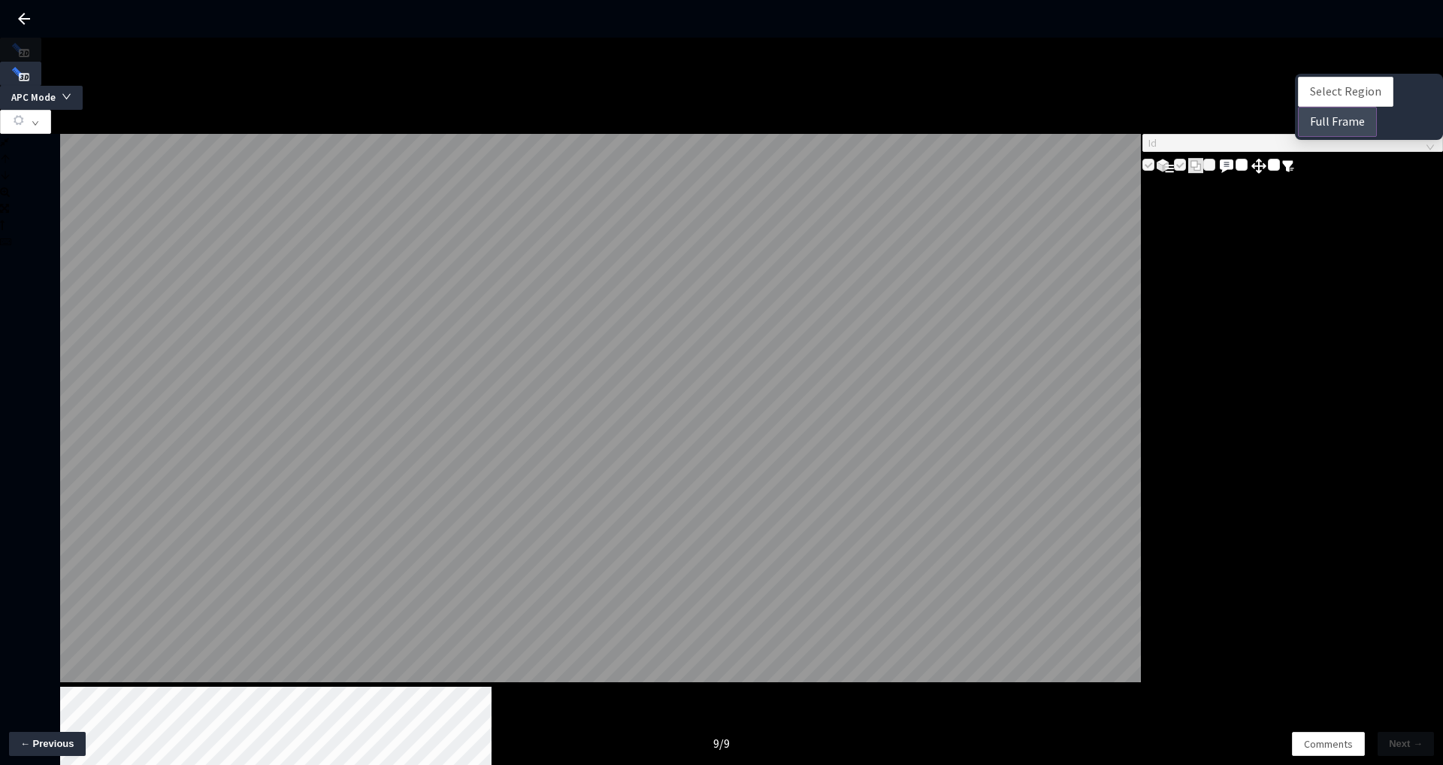
click at [1342, 128] on span "Full Frame" at bounding box center [1337, 121] width 55 height 19
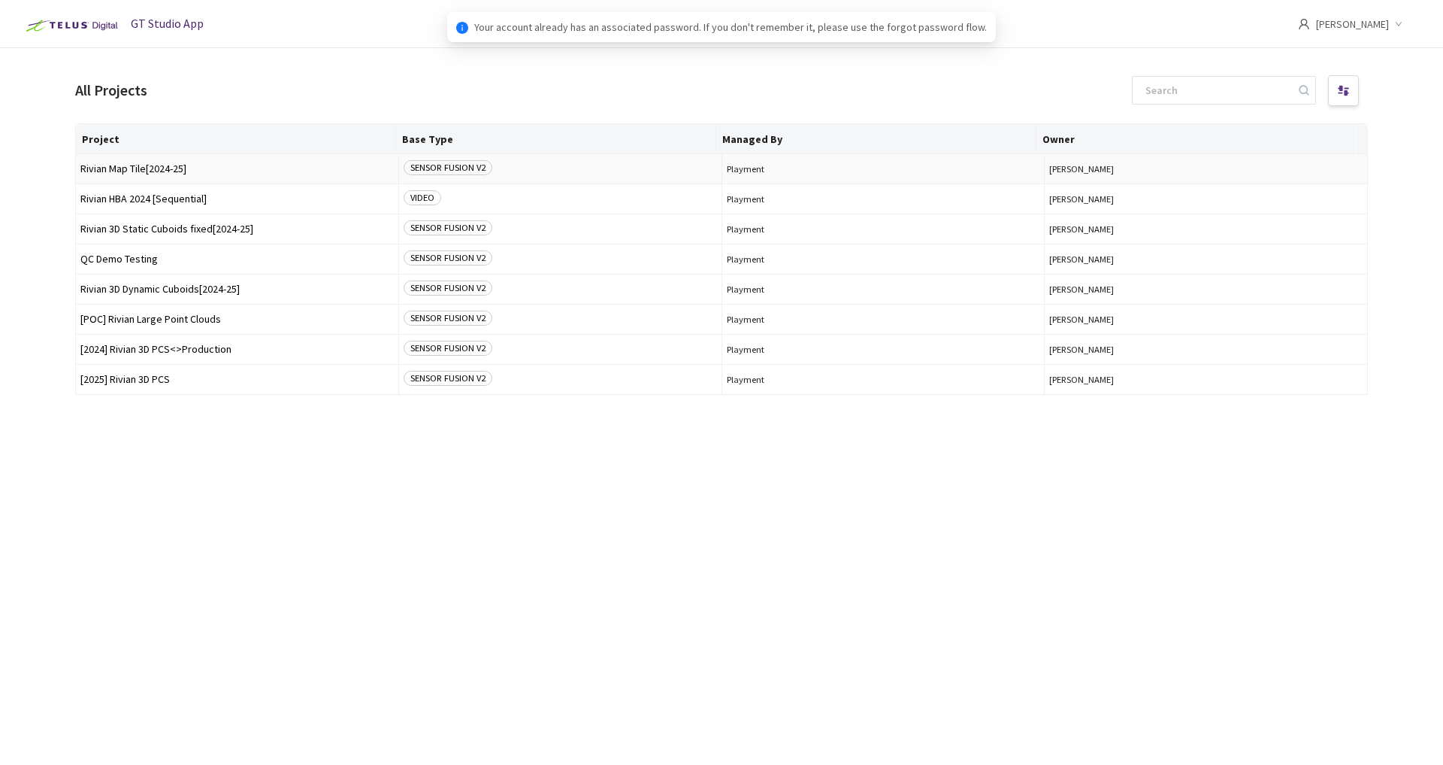
click at [156, 169] on span "Rivian Map Tile[2024-25]" at bounding box center [236, 168] width 313 height 11
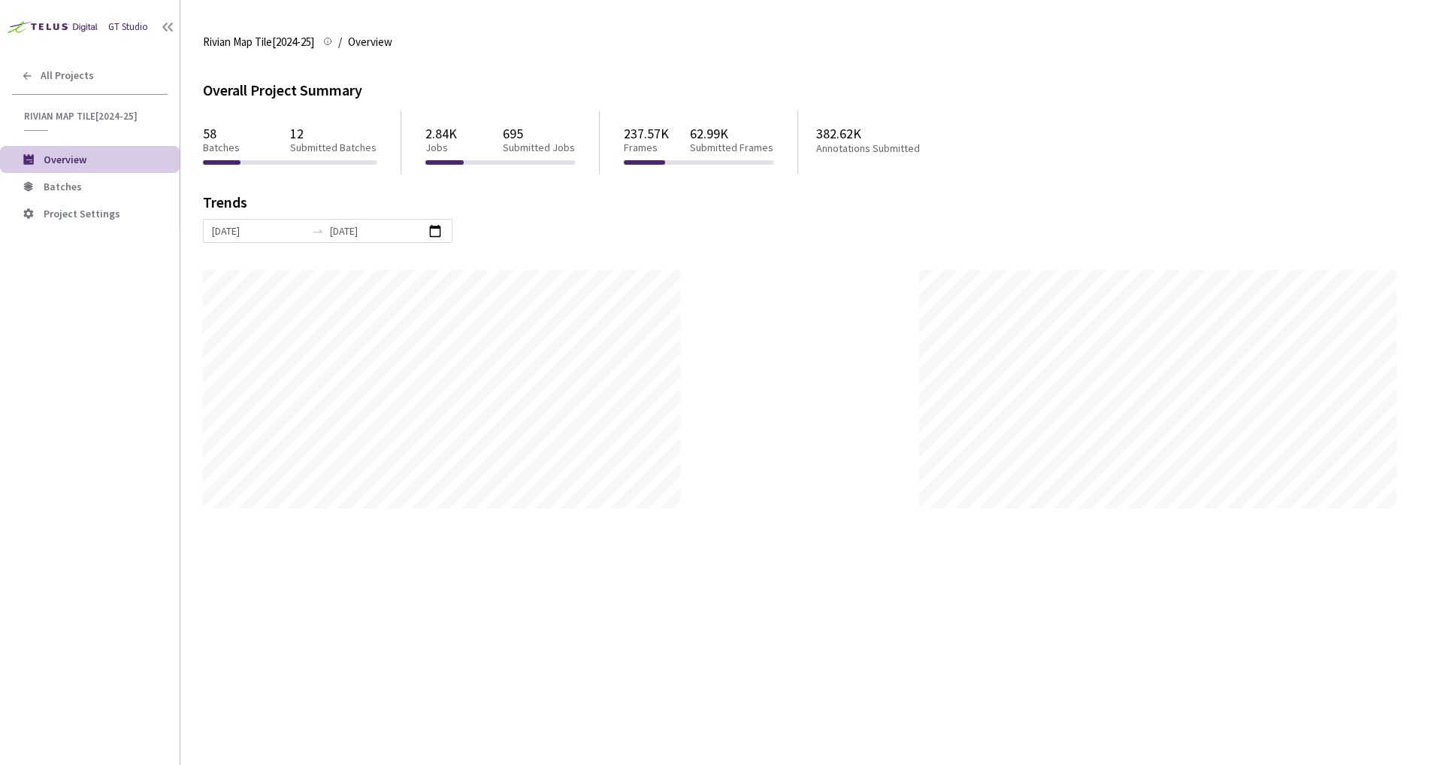
scroll to position [765, 1443]
click at [120, 189] on span "Batches" at bounding box center [106, 186] width 124 height 13
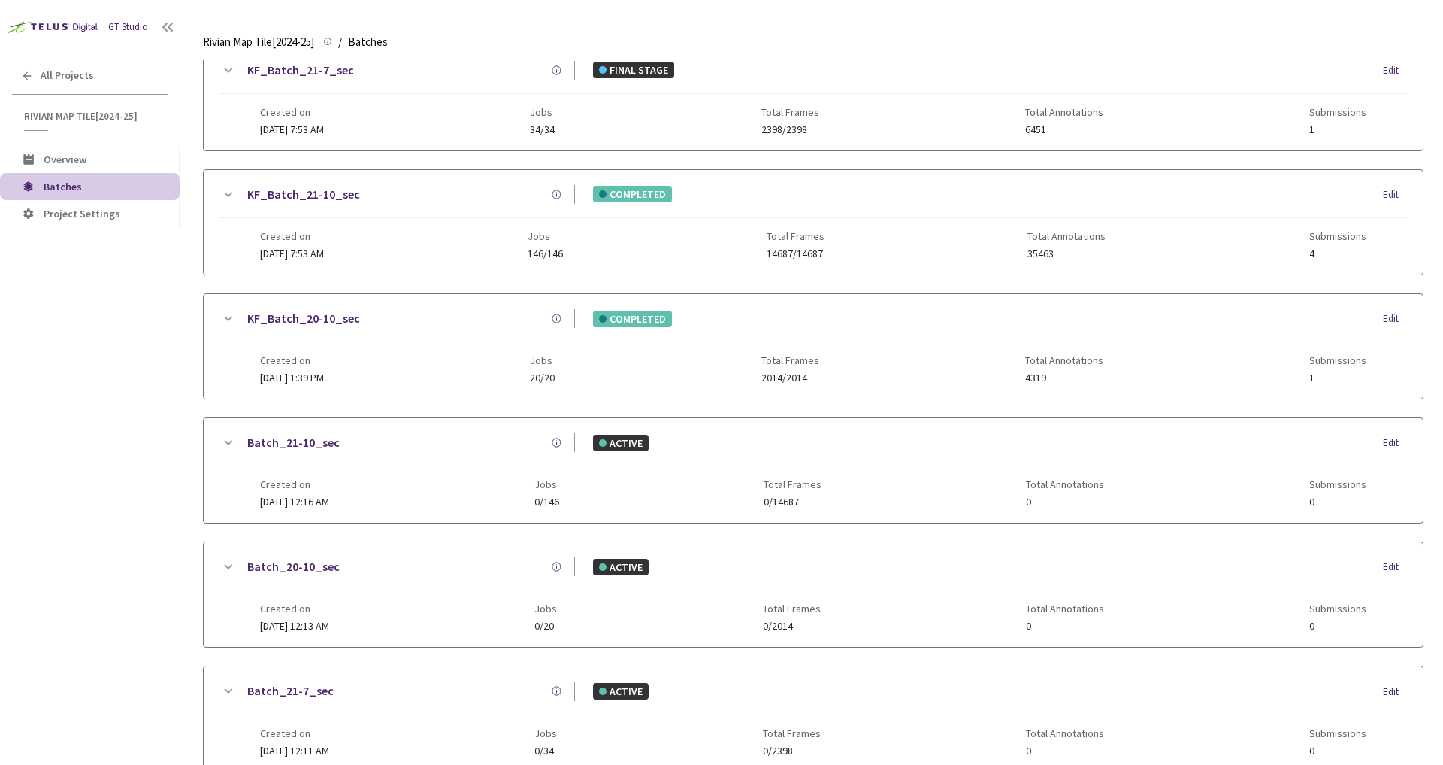
scroll to position [780, 0]
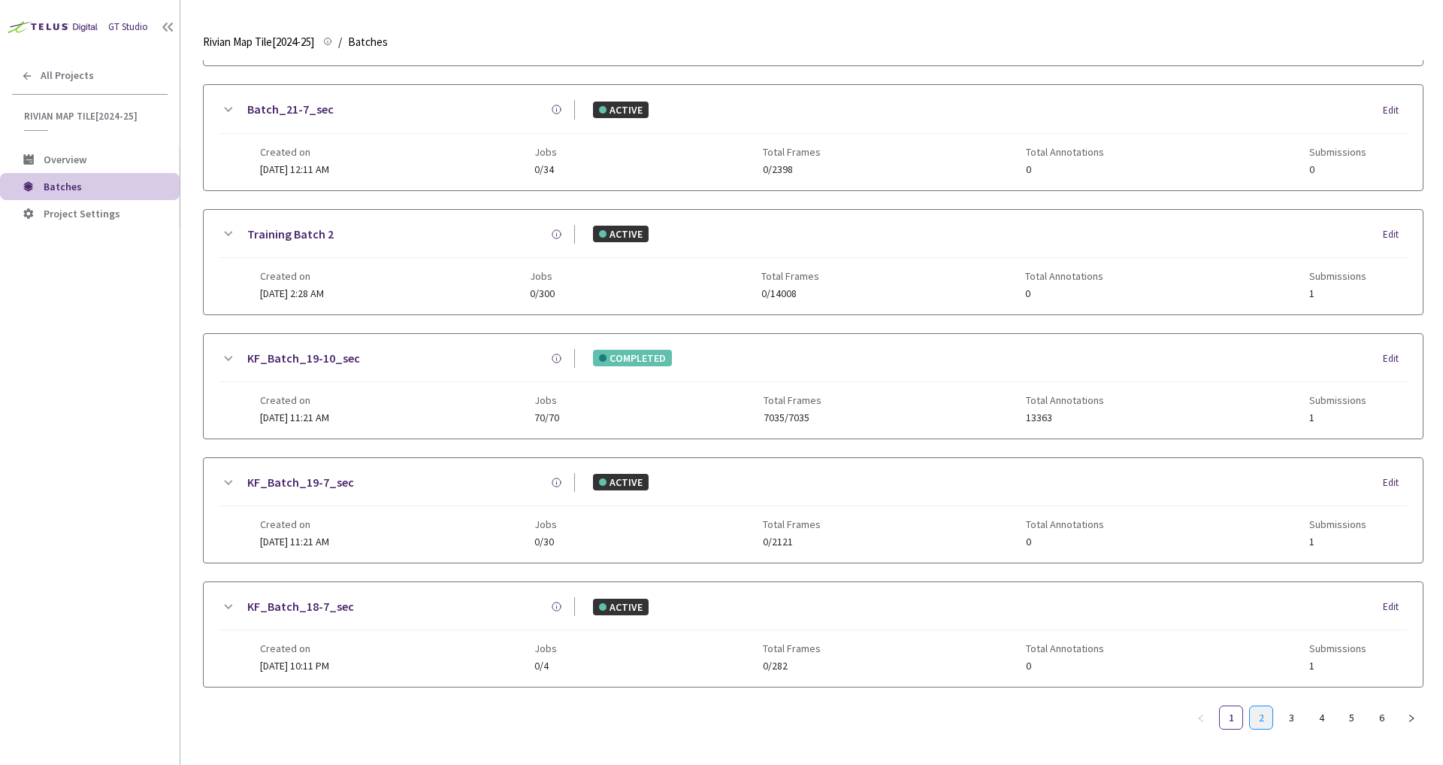
click at [1261, 710] on link "2" at bounding box center [1261, 717] width 23 height 23
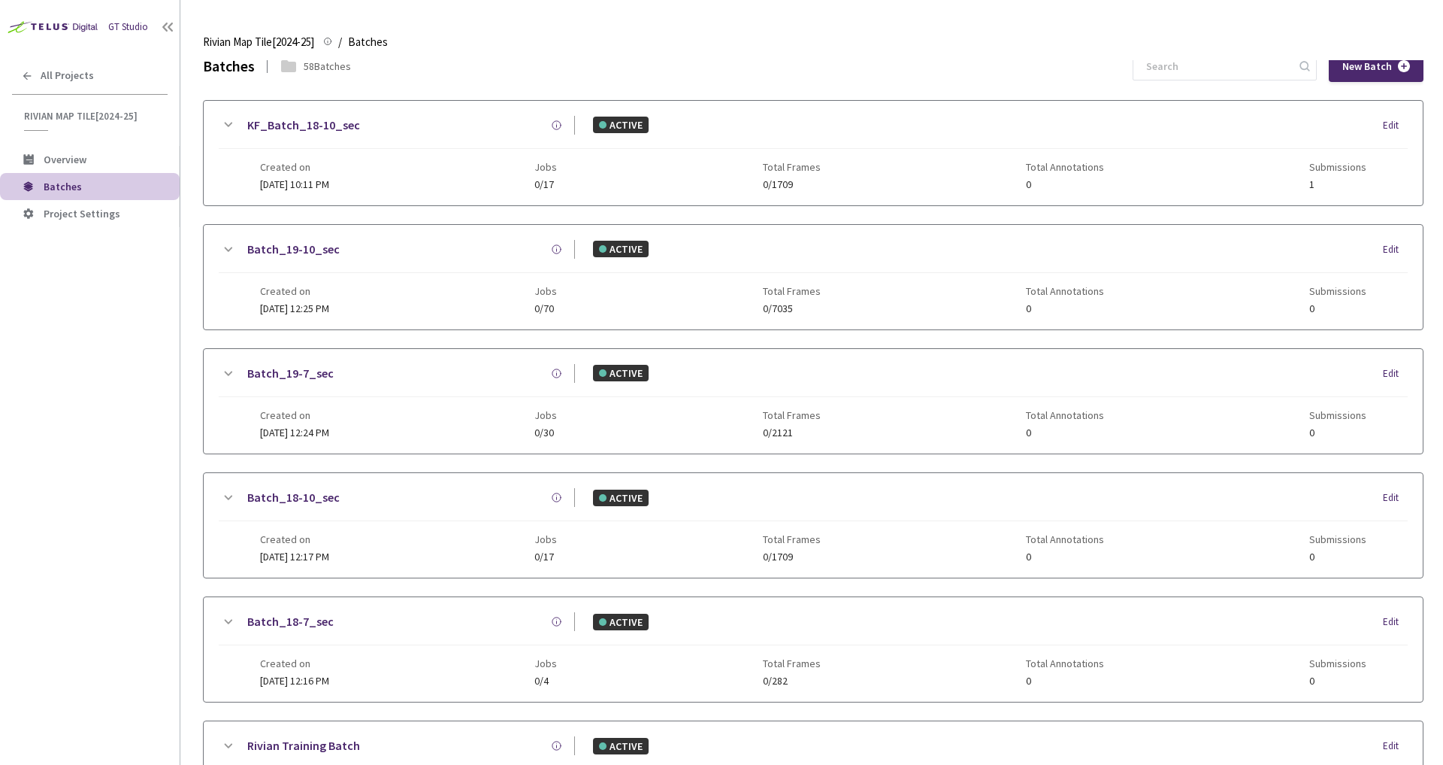
scroll to position [0, 0]
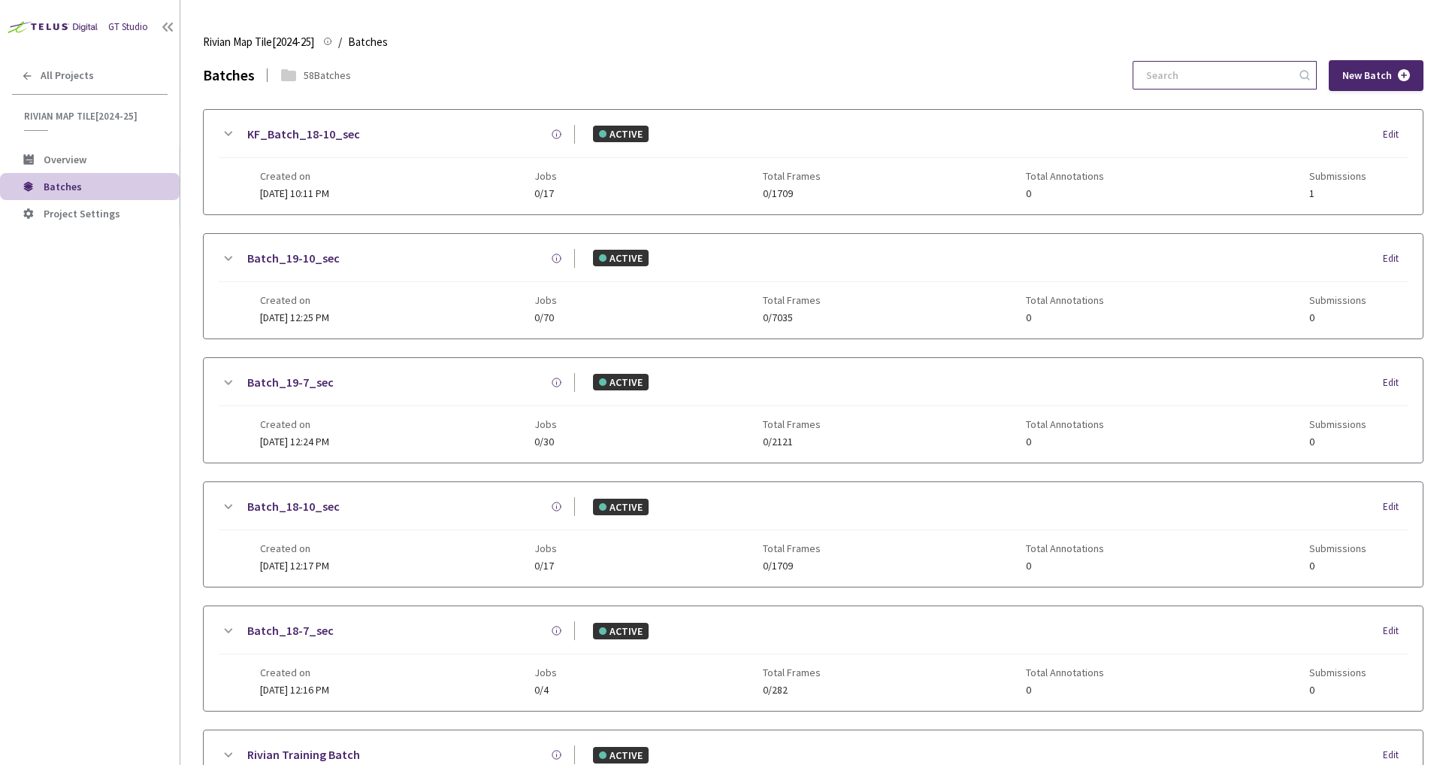
click at [1245, 74] on input at bounding box center [1217, 75] width 160 height 27
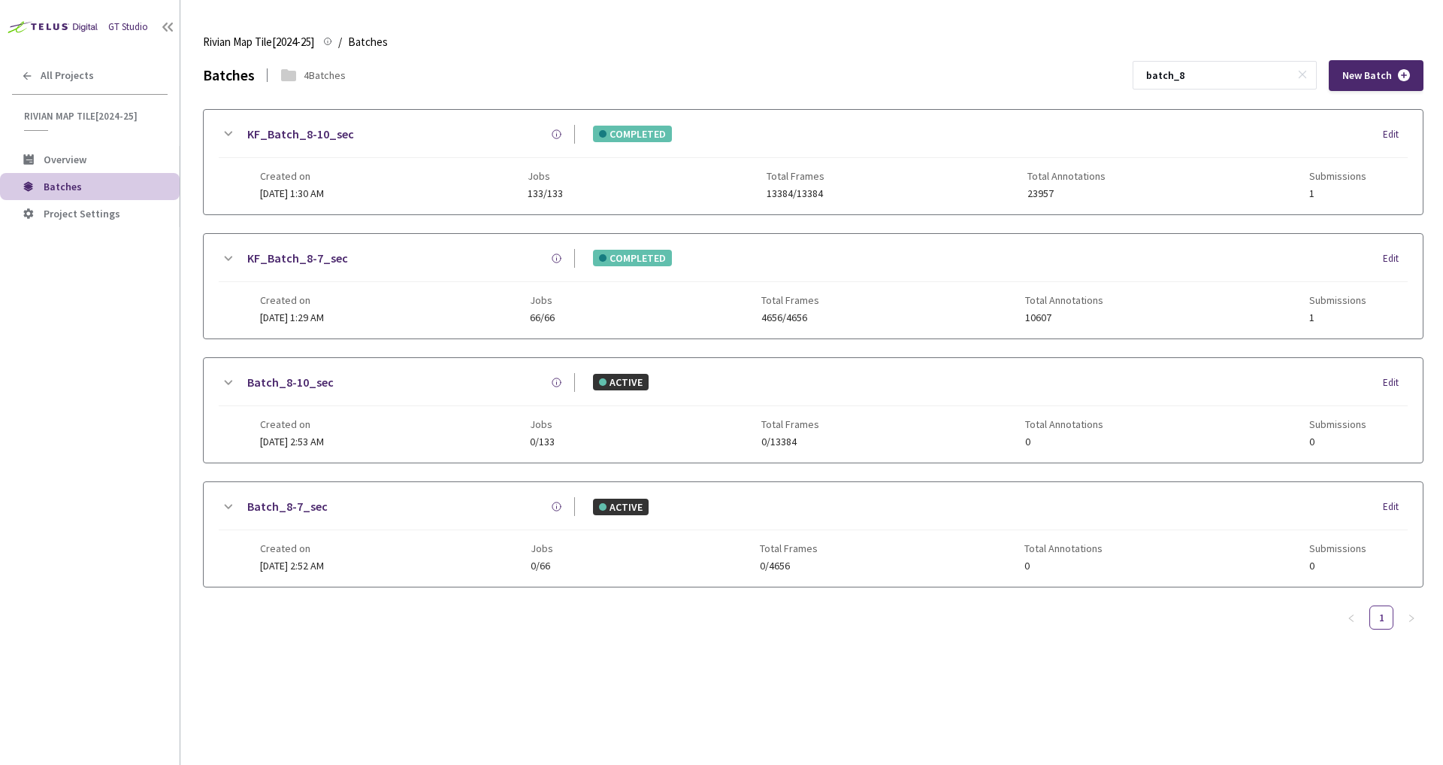
type input "batch_8"
click at [312, 259] on link "KF_Batch_8-7_sec" at bounding box center [297, 258] width 101 height 19
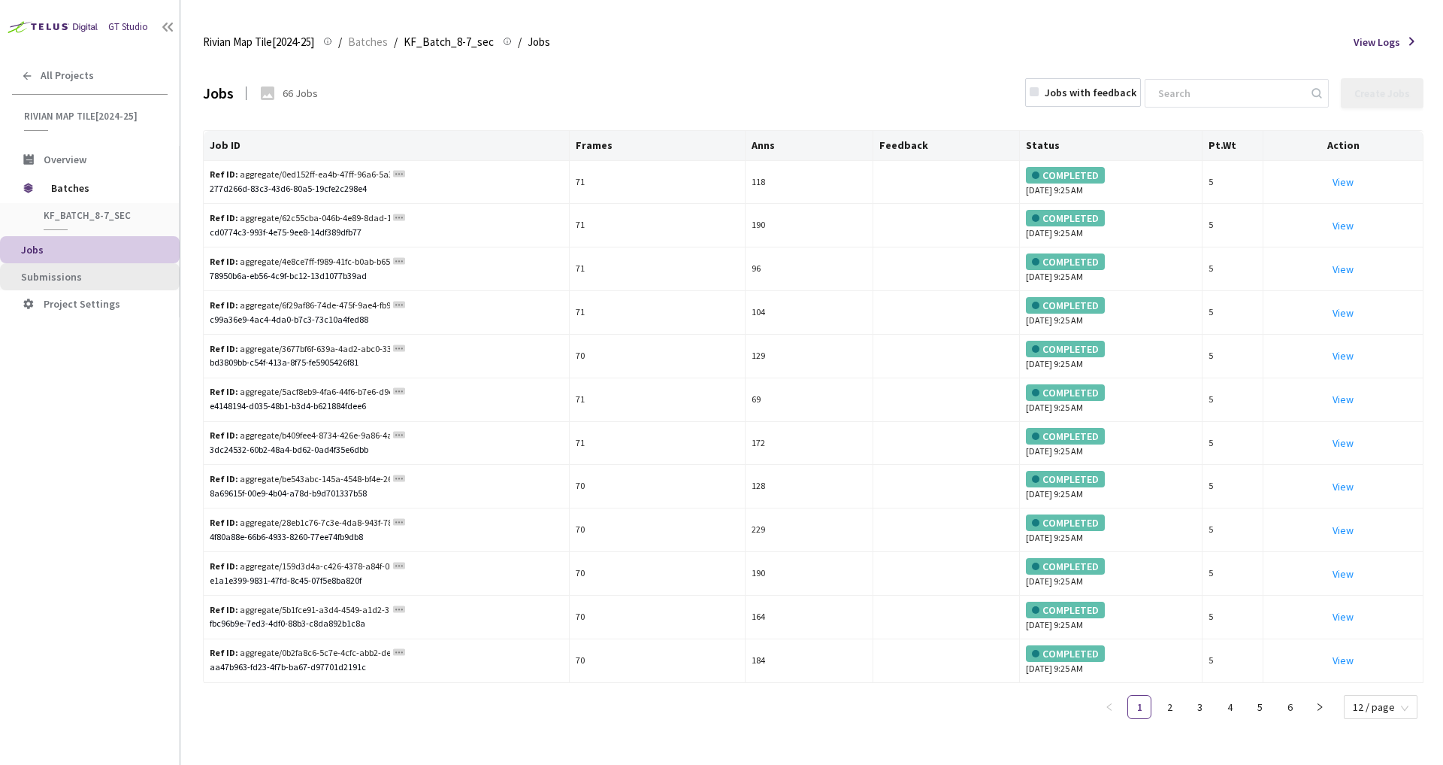
click at [77, 271] on span "Submissions" at bounding box center [51, 277] width 61 height 14
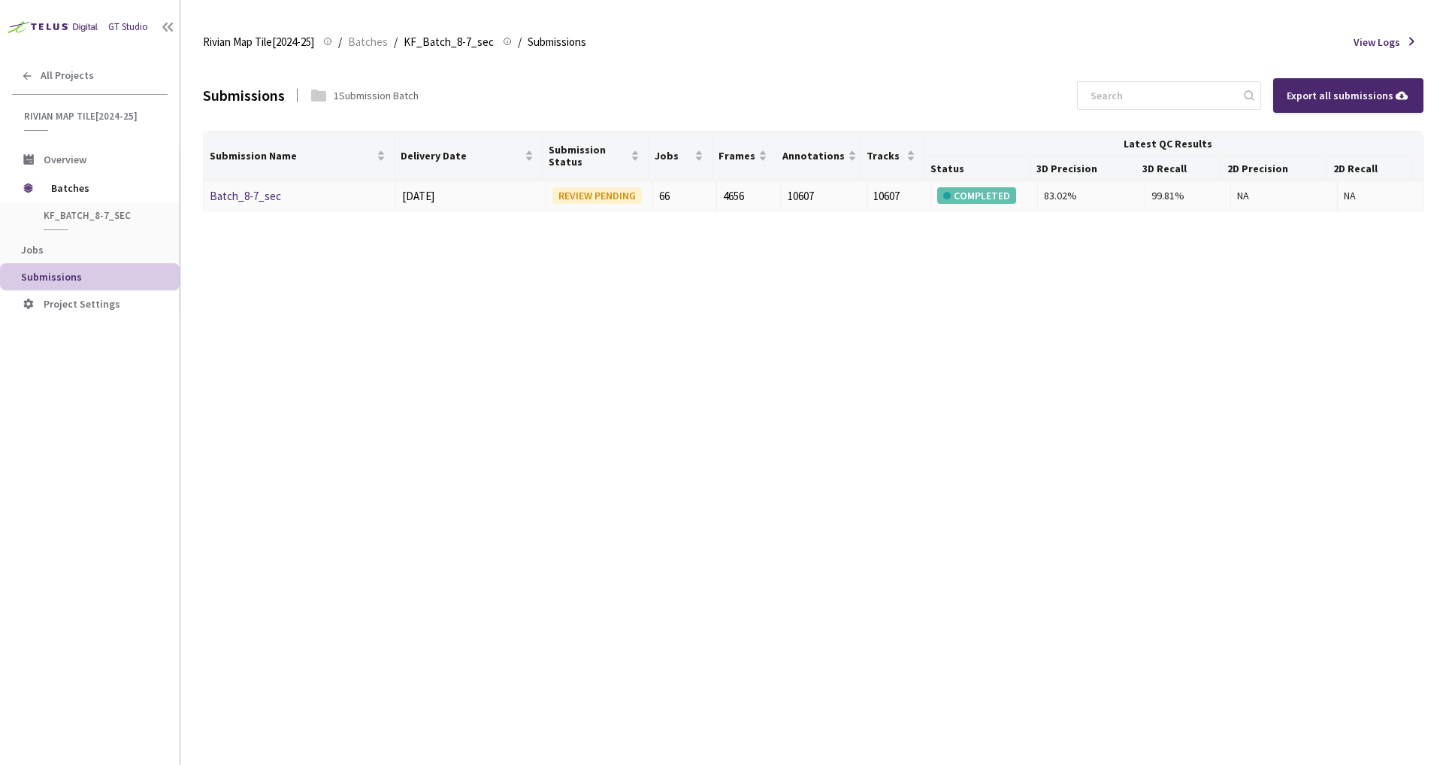
click at [271, 199] on link "Batch_8-7_sec" at bounding box center [245, 196] width 71 height 14
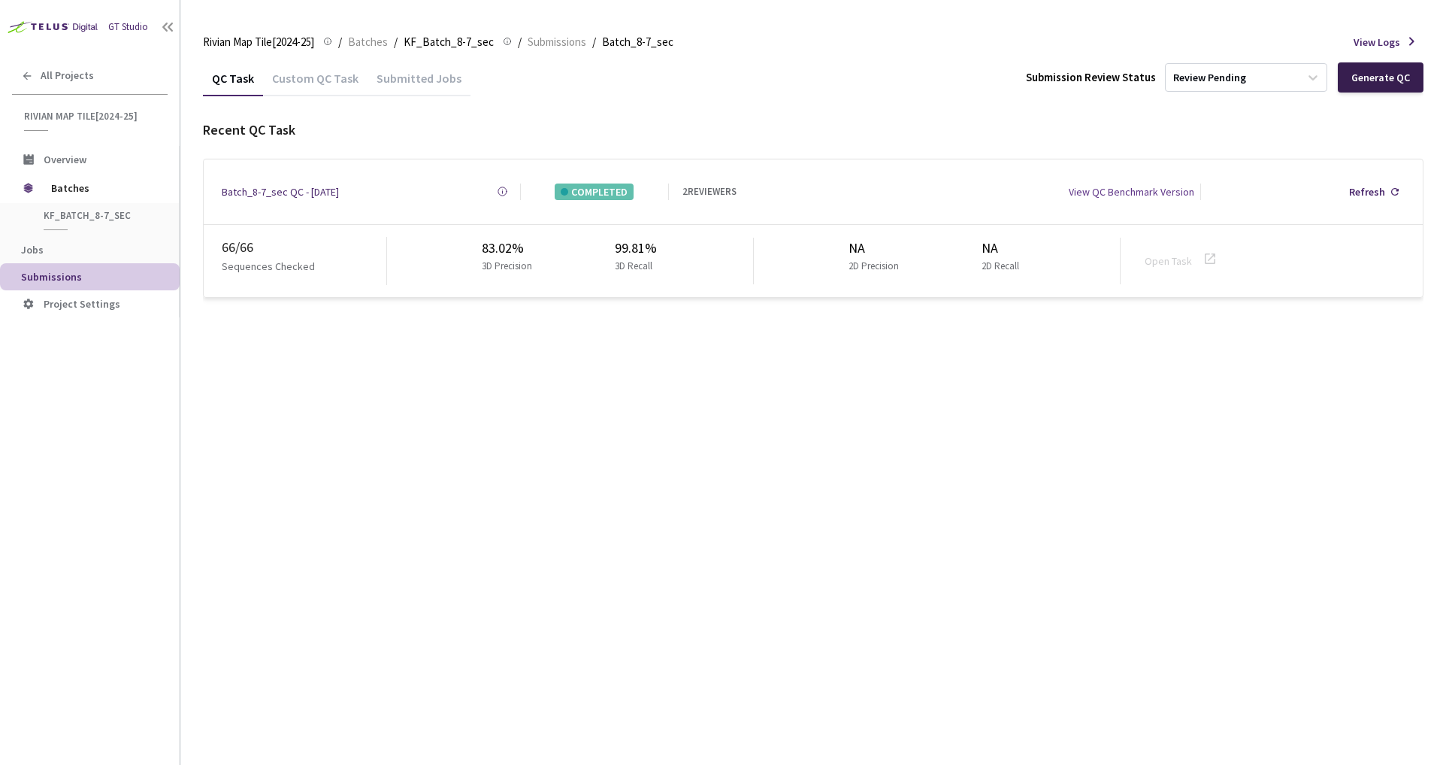
click at [1384, 84] on div "Generate QC" at bounding box center [1381, 77] width 86 height 30
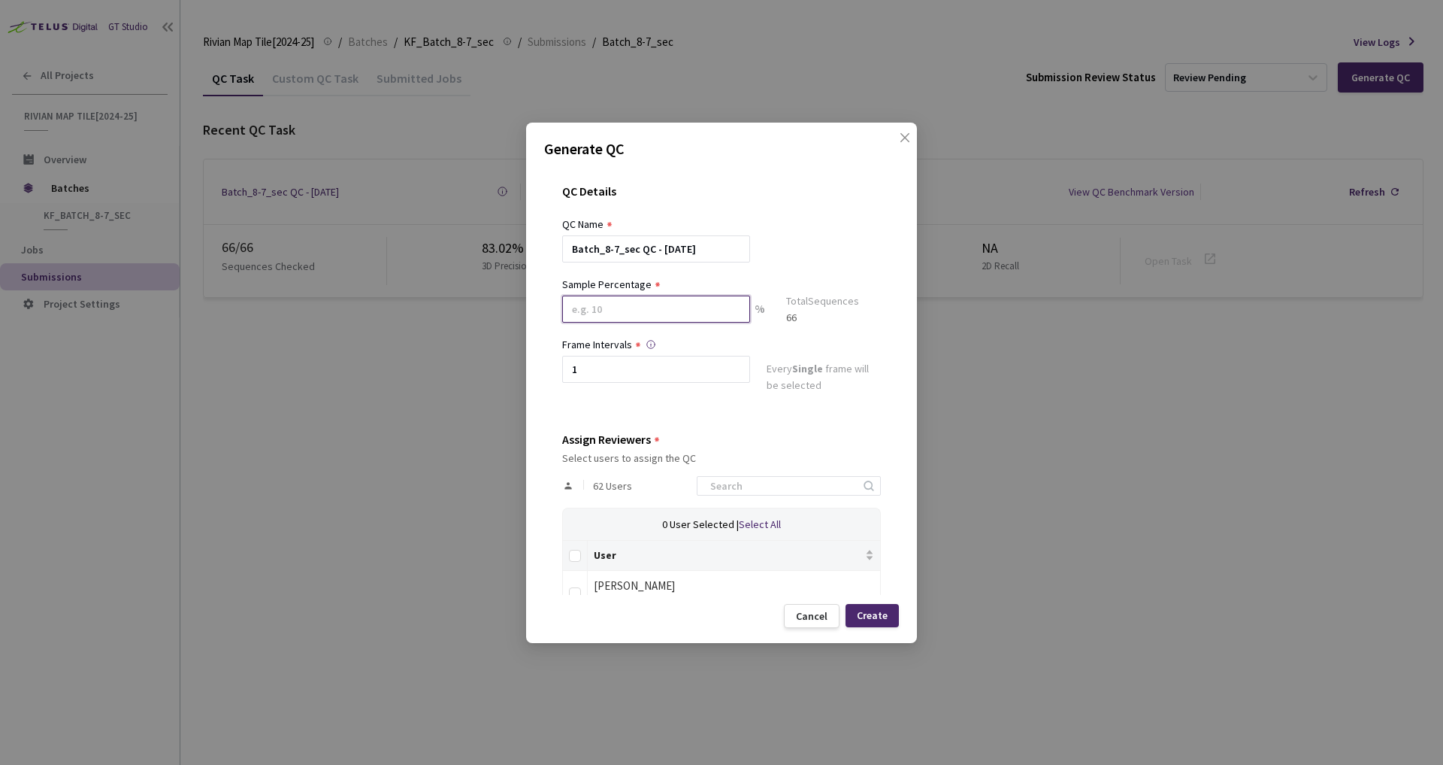
click at [655, 316] on input at bounding box center [656, 308] width 188 height 27
type input "1"
type input "100"
click at [750, 489] on input at bounding box center [781, 492] width 160 height 18
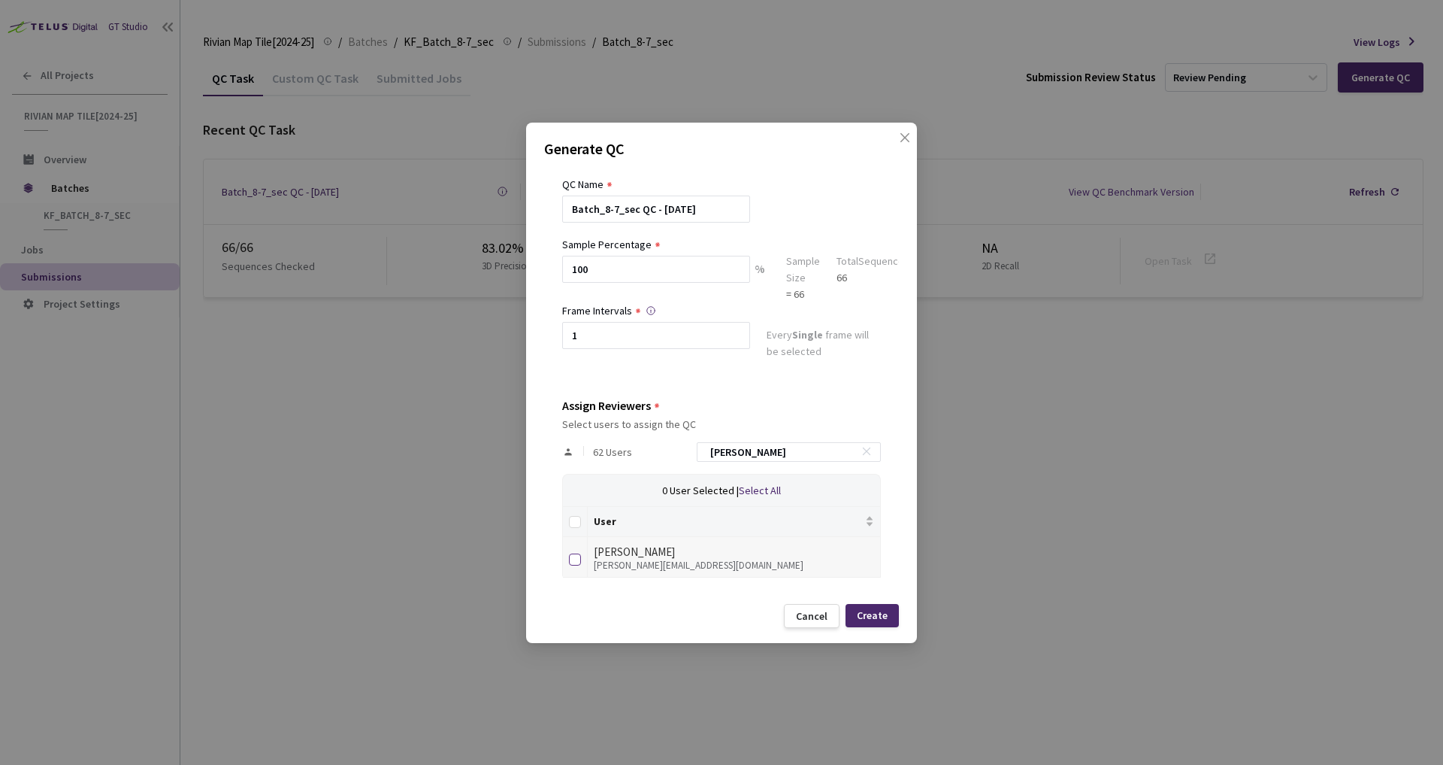
scroll to position [41, 0]
type input "Billy"
click at [576, 555] on input "checkbox" at bounding box center [575, 559] width 12 height 12
checkbox input "true"
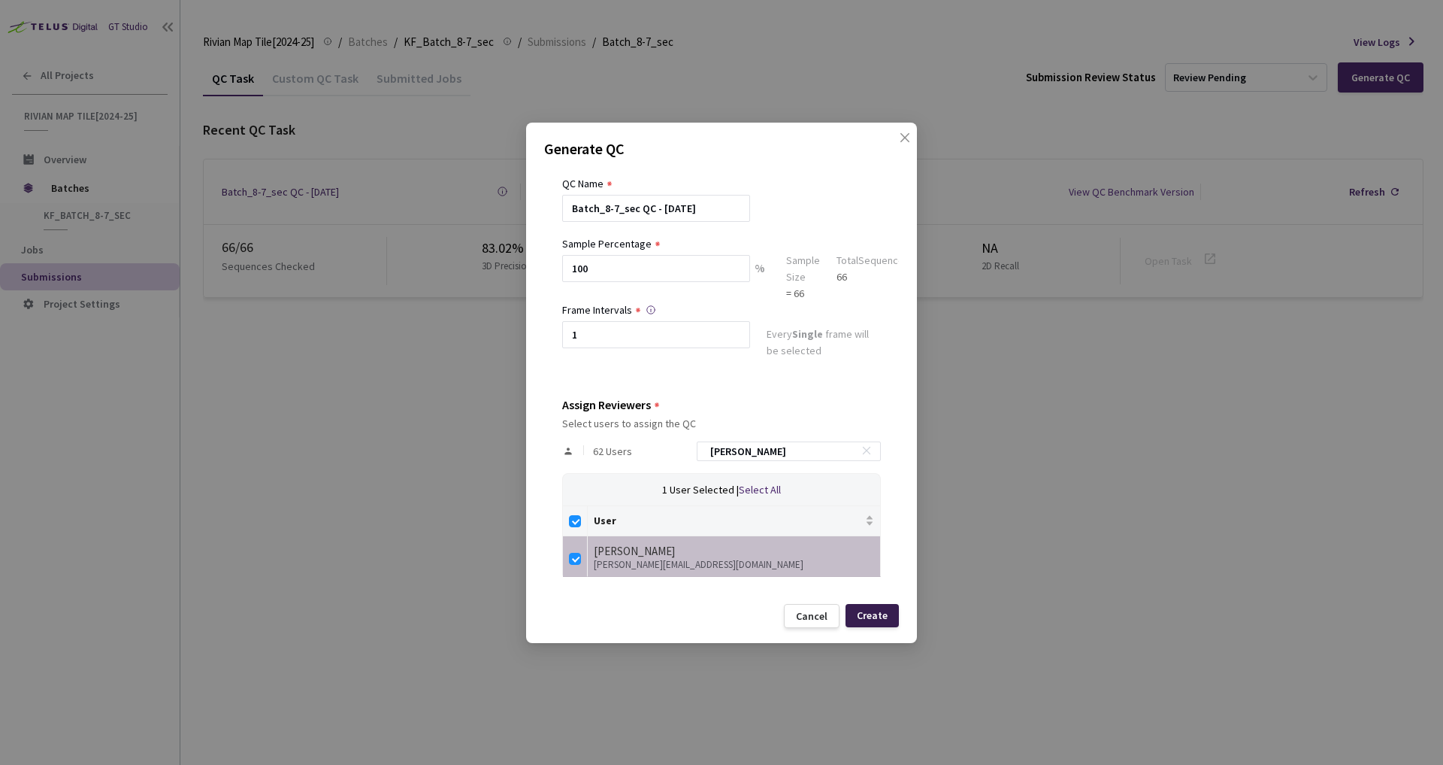
click at [869, 612] on div "Create" at bounding box center [872, 615] width 31 height 12
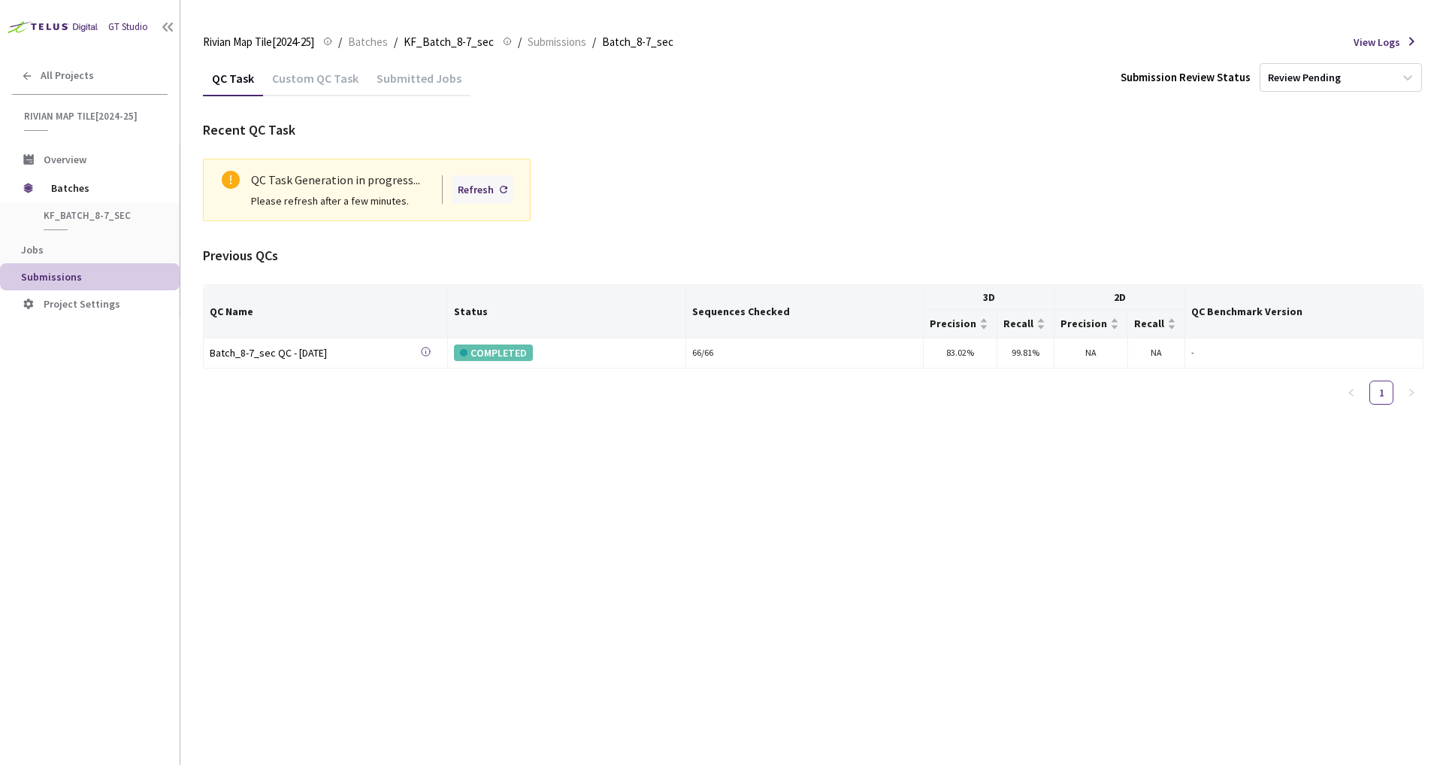
click at [503, 190] on use at bounding box center [504, 190] width 8 height 8
click at [501, 189] on use at bounding box center [504, 190] width 8 height 8
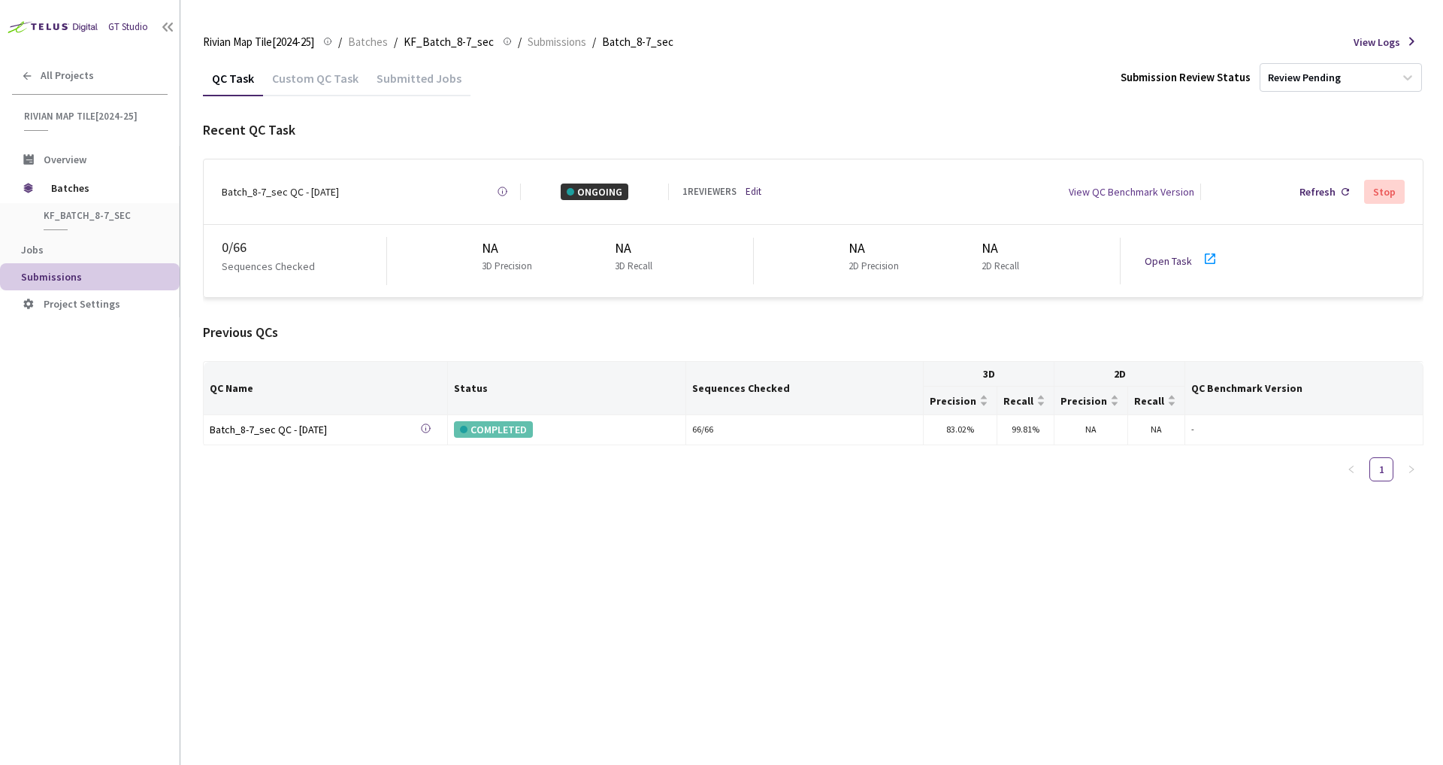
click at [852, 120] on div "Recent QC Task" at bounding box center [813, 130] width 1221 height 21
click at [1208, 256] on icon at bounding box center [1210, 259] width 18 height 18
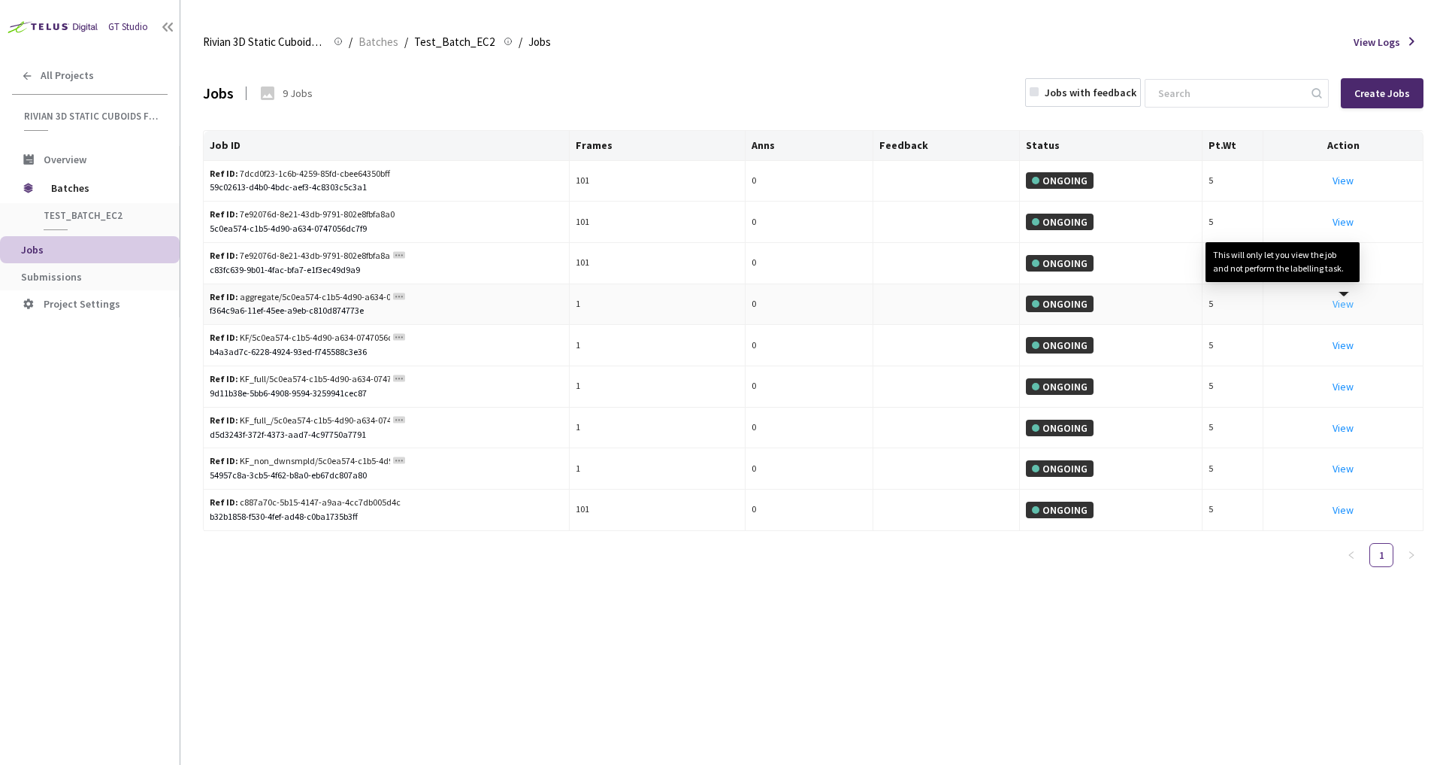
click at [1340, 306] on link "View This will only let you view the job and not perform the labelling task." at bounding box center [1343, 304] width 21 height 14
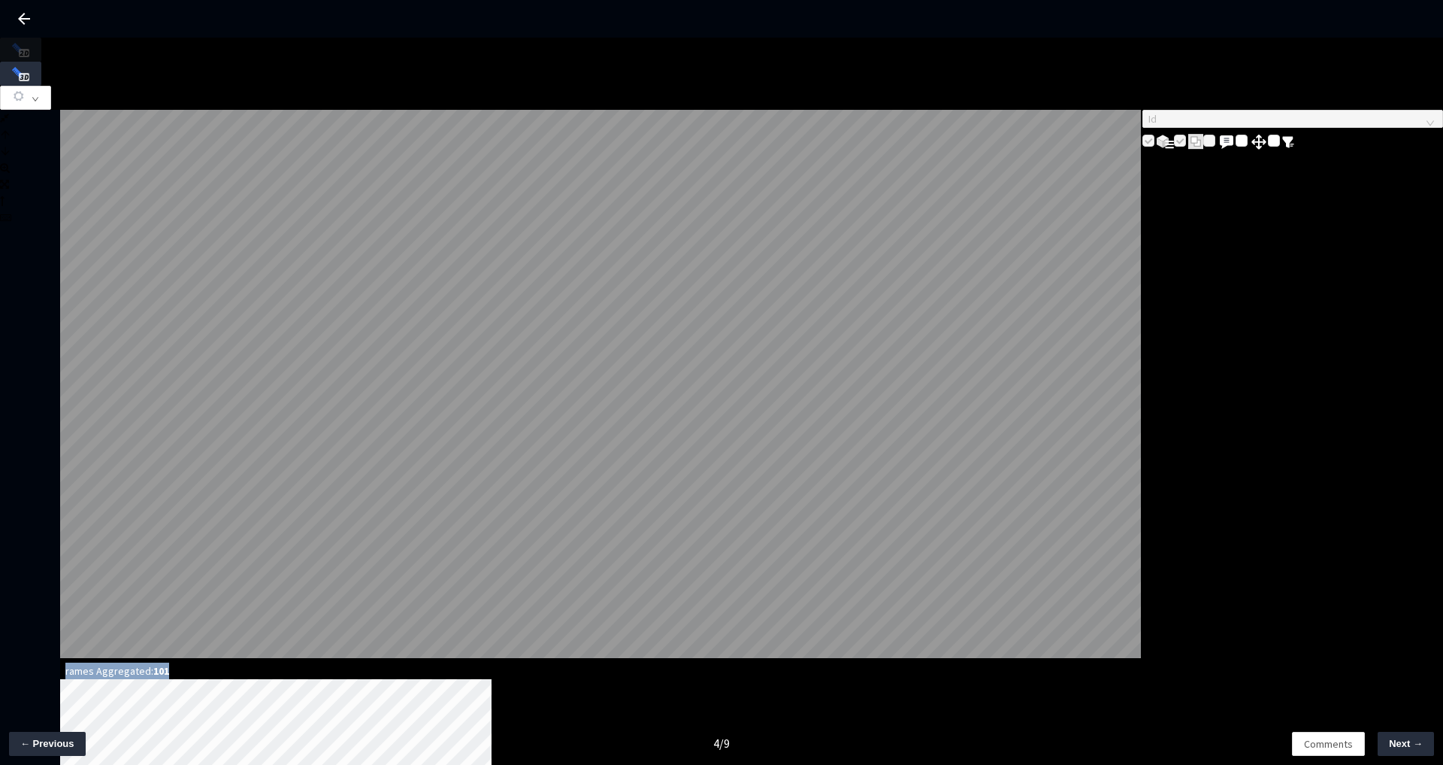
drag, startPoint x: 1043, startPoint y: 96, endPoint x: 1131, endPoint y: 94, distance: 87.2
click at [169, 662] on div "Frames Aggregated: 101" at bounding box center [114, 670] width 109 height 17
click at [51, 86] on button "button" at bounding box center [25, 98] width 51 height 24
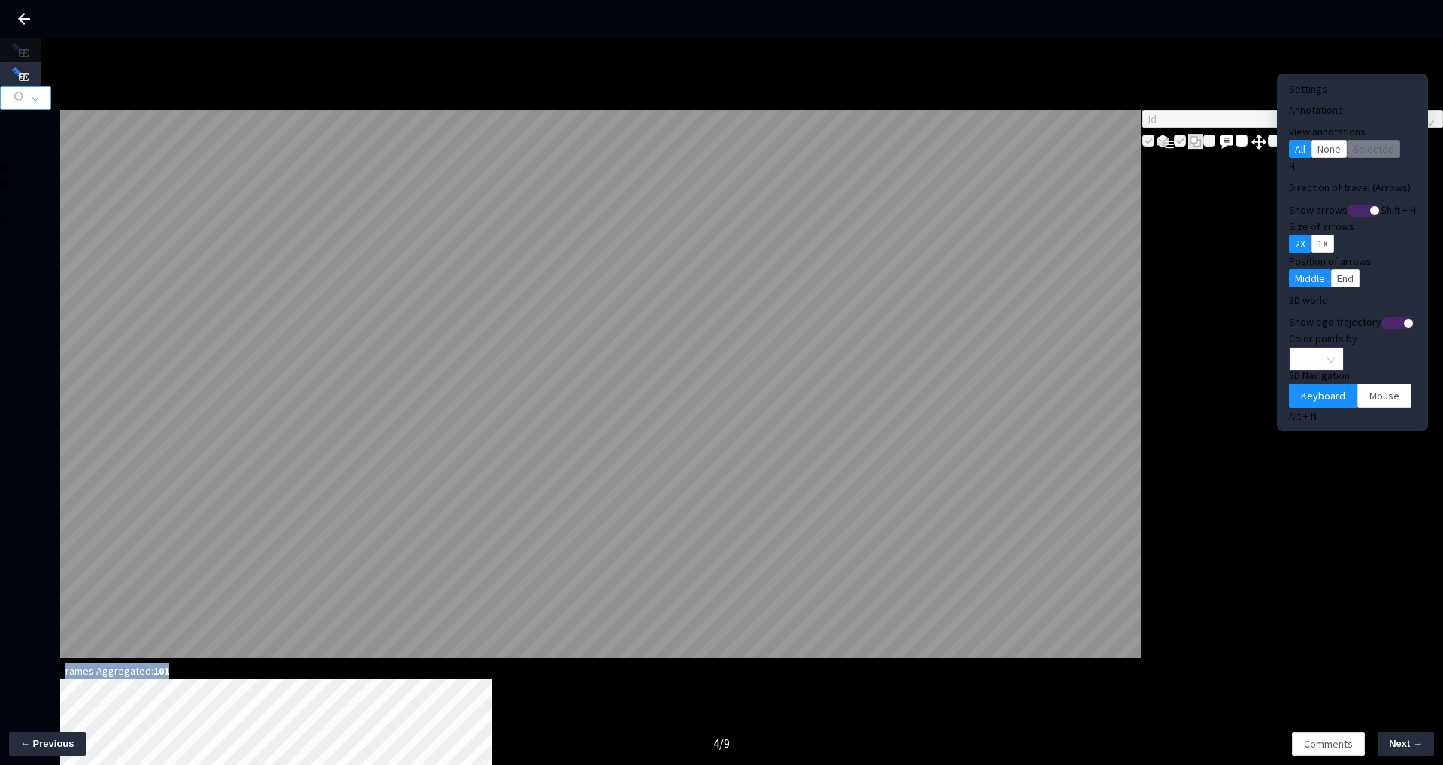
click at [1298, 347] on span "None" at bounding box center [1316, 358] width 37 height 23
click at [1292, 389] on div "Point Intensity" at bounding box center [1292, 380] width 50 height 17
click at [1370, 387] on span "Mouse" at bounding box center [1385, 395] width 30 height 17
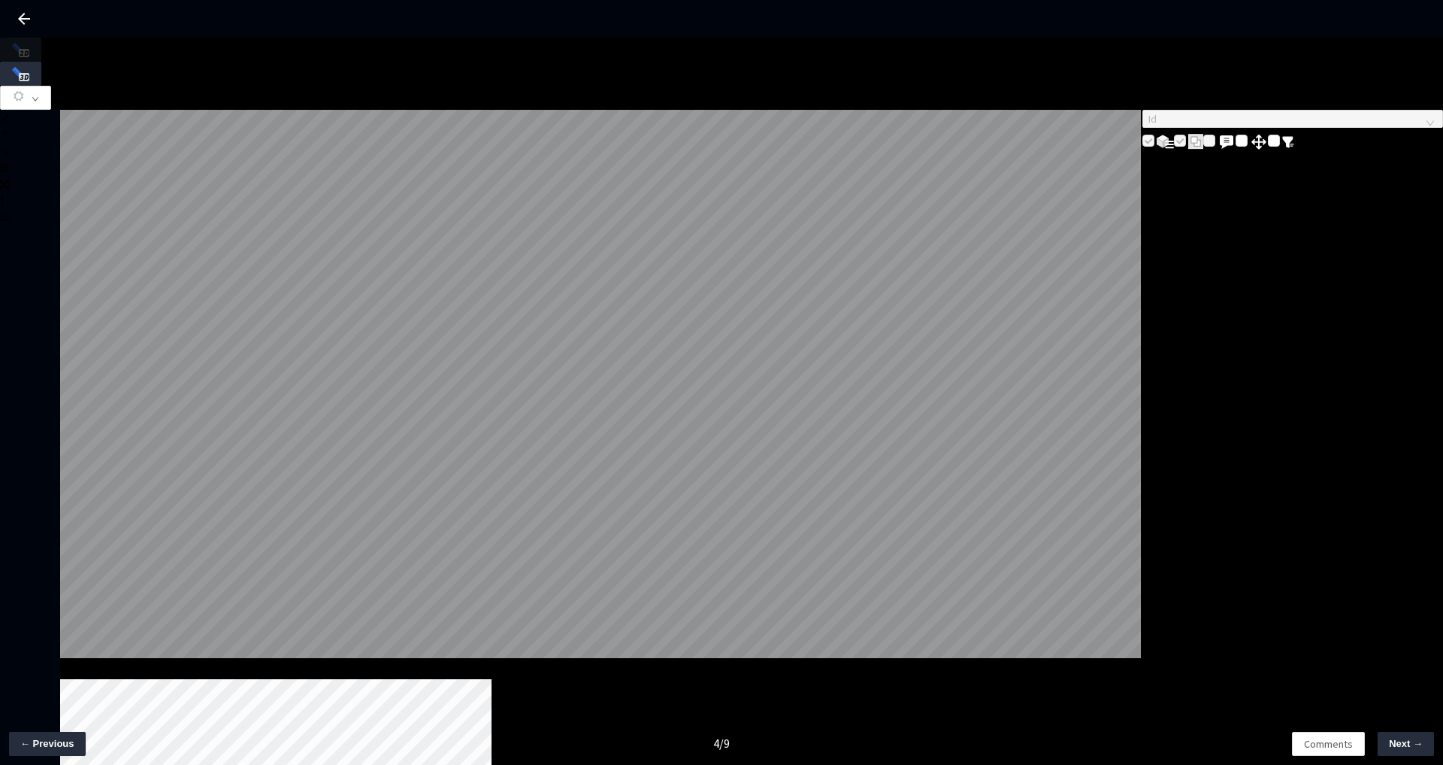
drag, startPoint x: 345, startPoint y: 705, endPoint x: 105, endPoint y: 693, distance: 240.1
